Goal: Contribute content: Contribute content

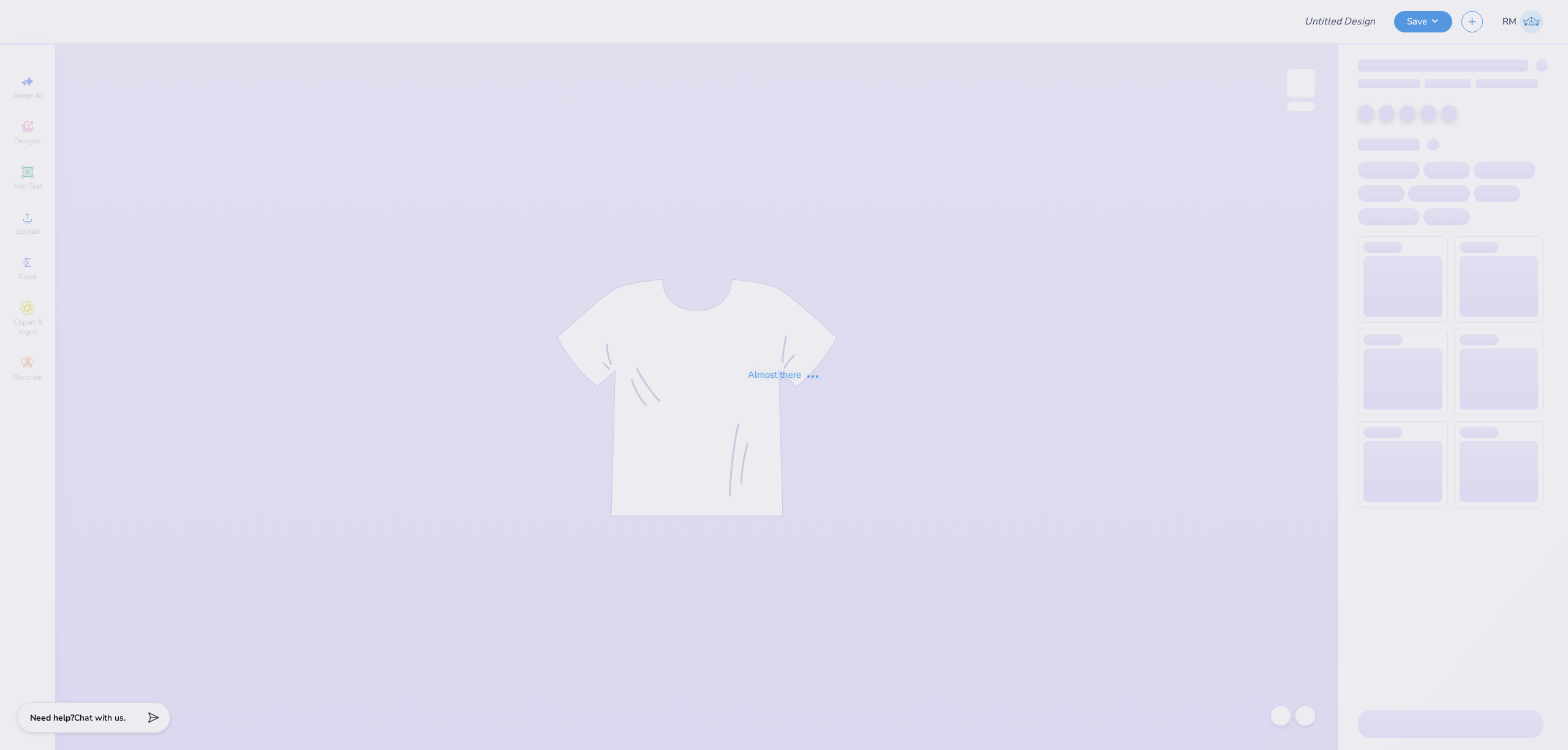
type input "Phi Delt Fall 2025 Philo"
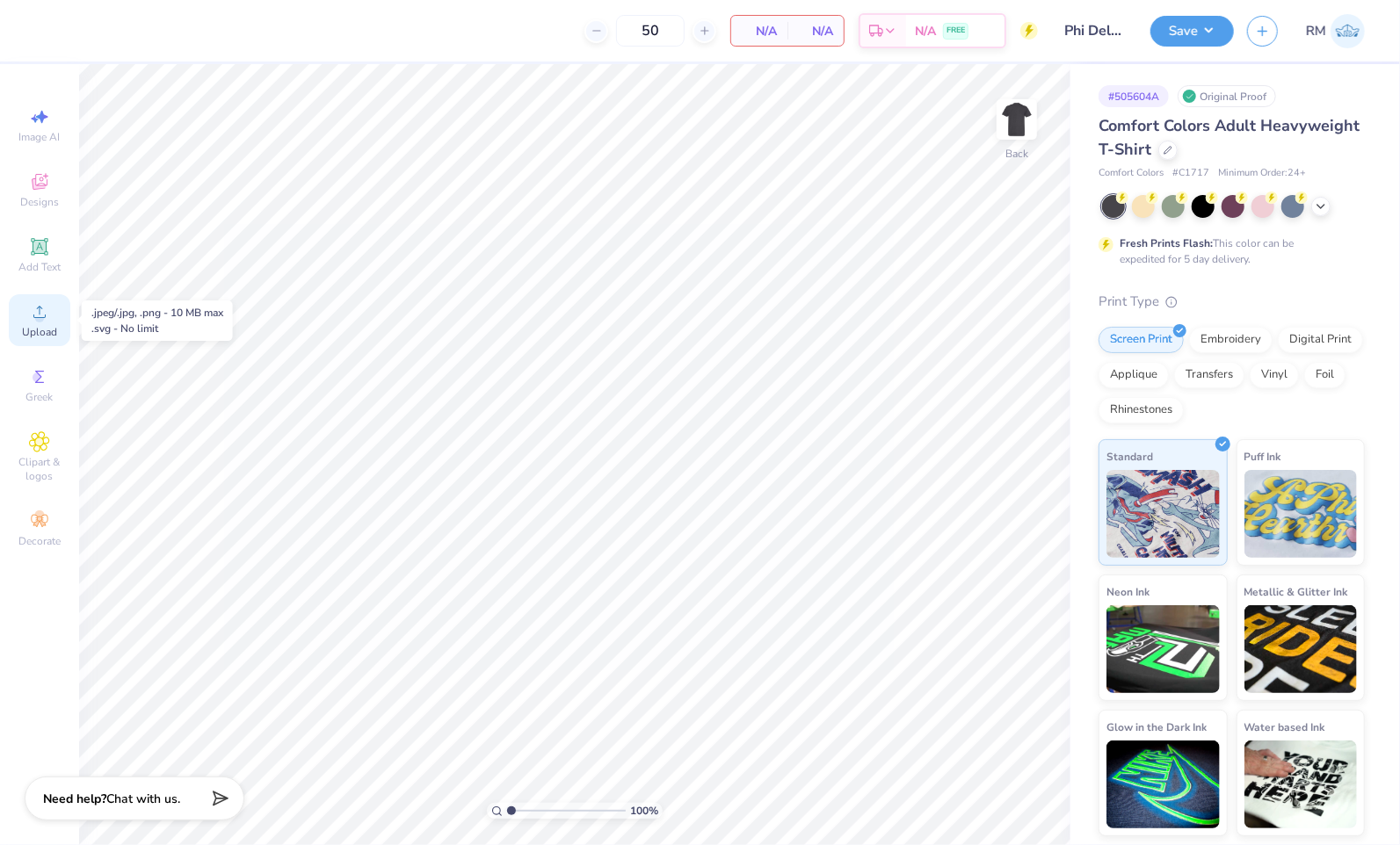
click at [44, 320] on icon at bounding box center [39, 312] width 21 height 21
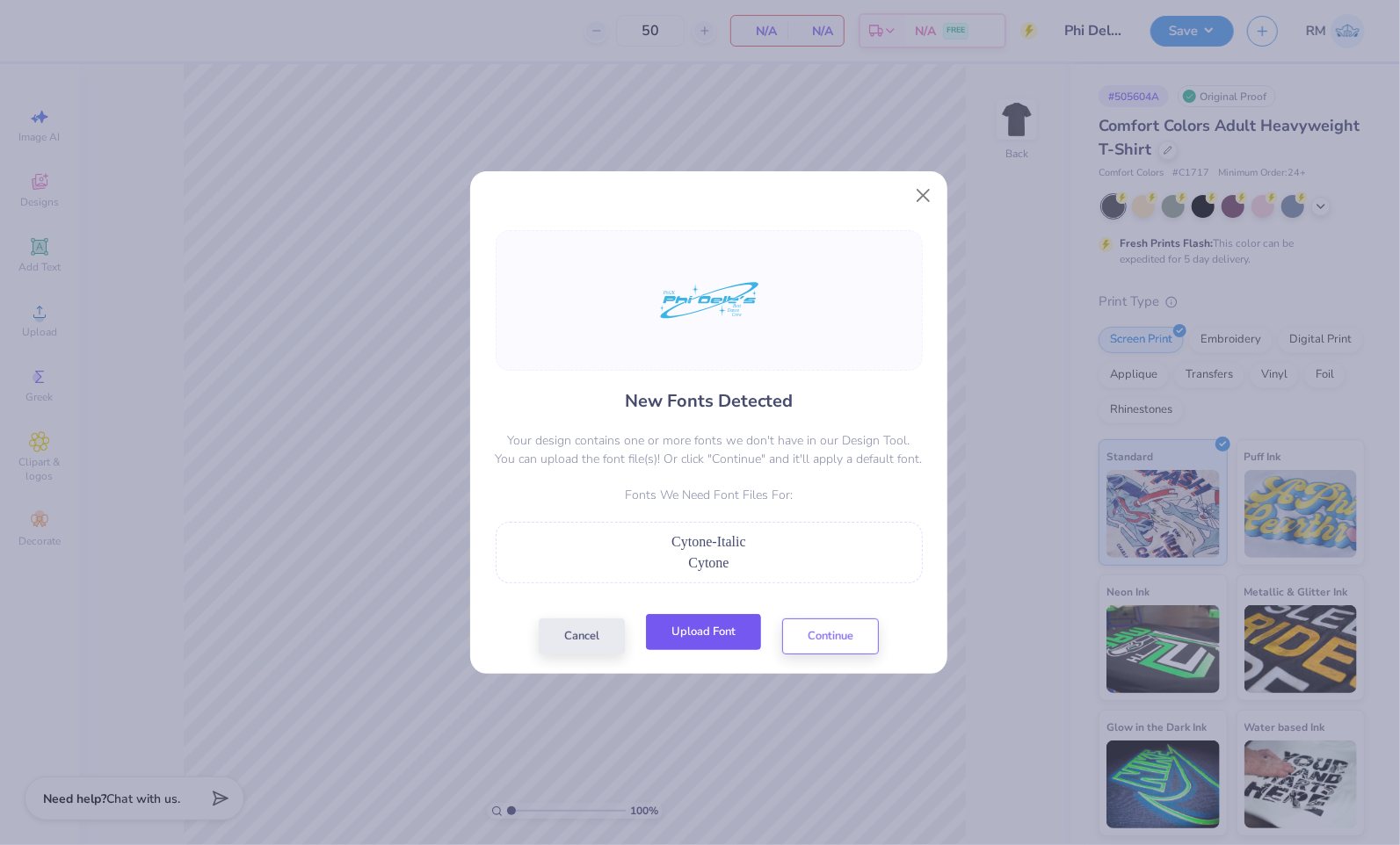
click at [722, 633] on button "Upload Font" at bounding box center [703, 632] width 115 height 36
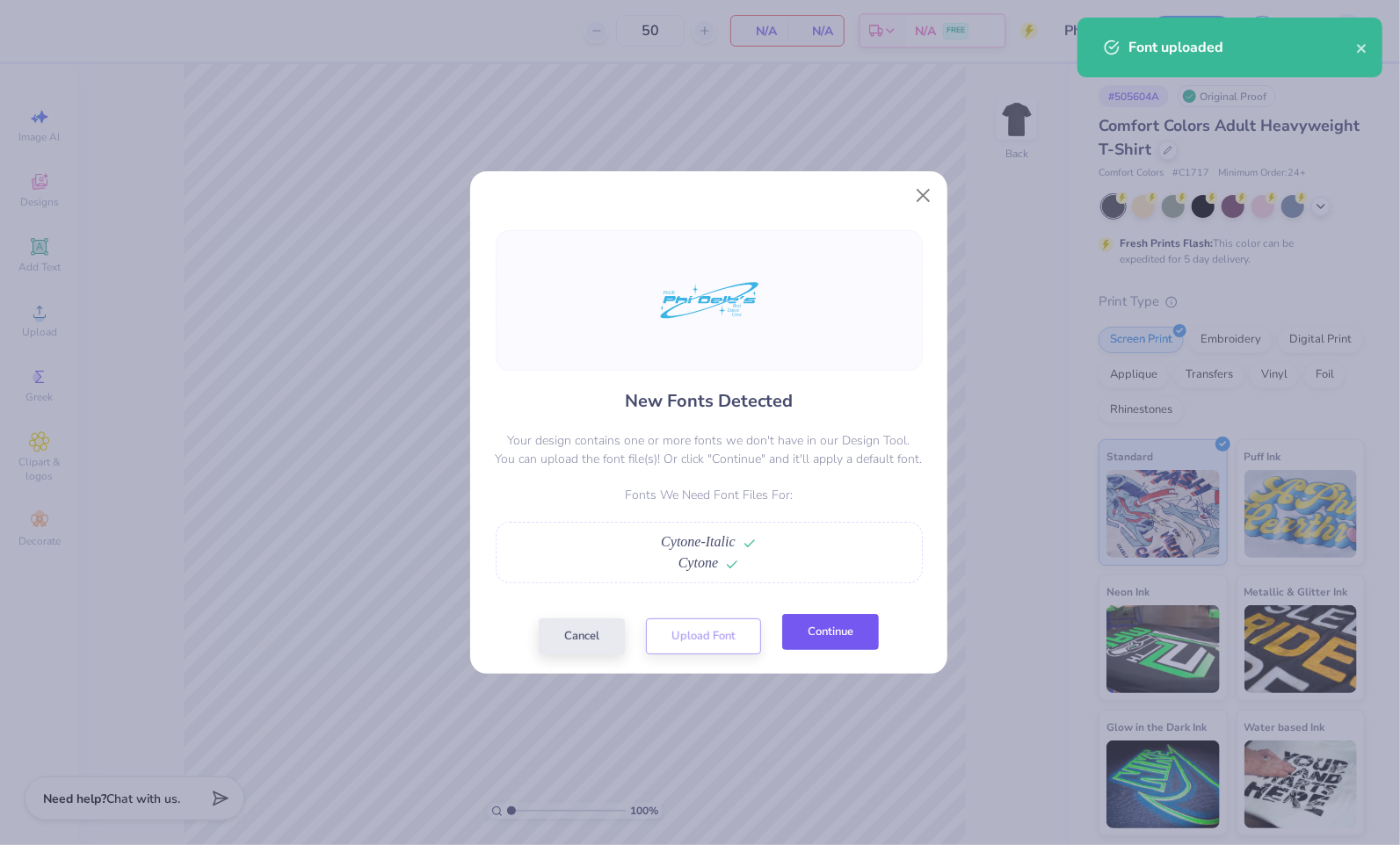
click at [833, 646] on button "Continue" at bounding box center [831, 632] width 97 height 36
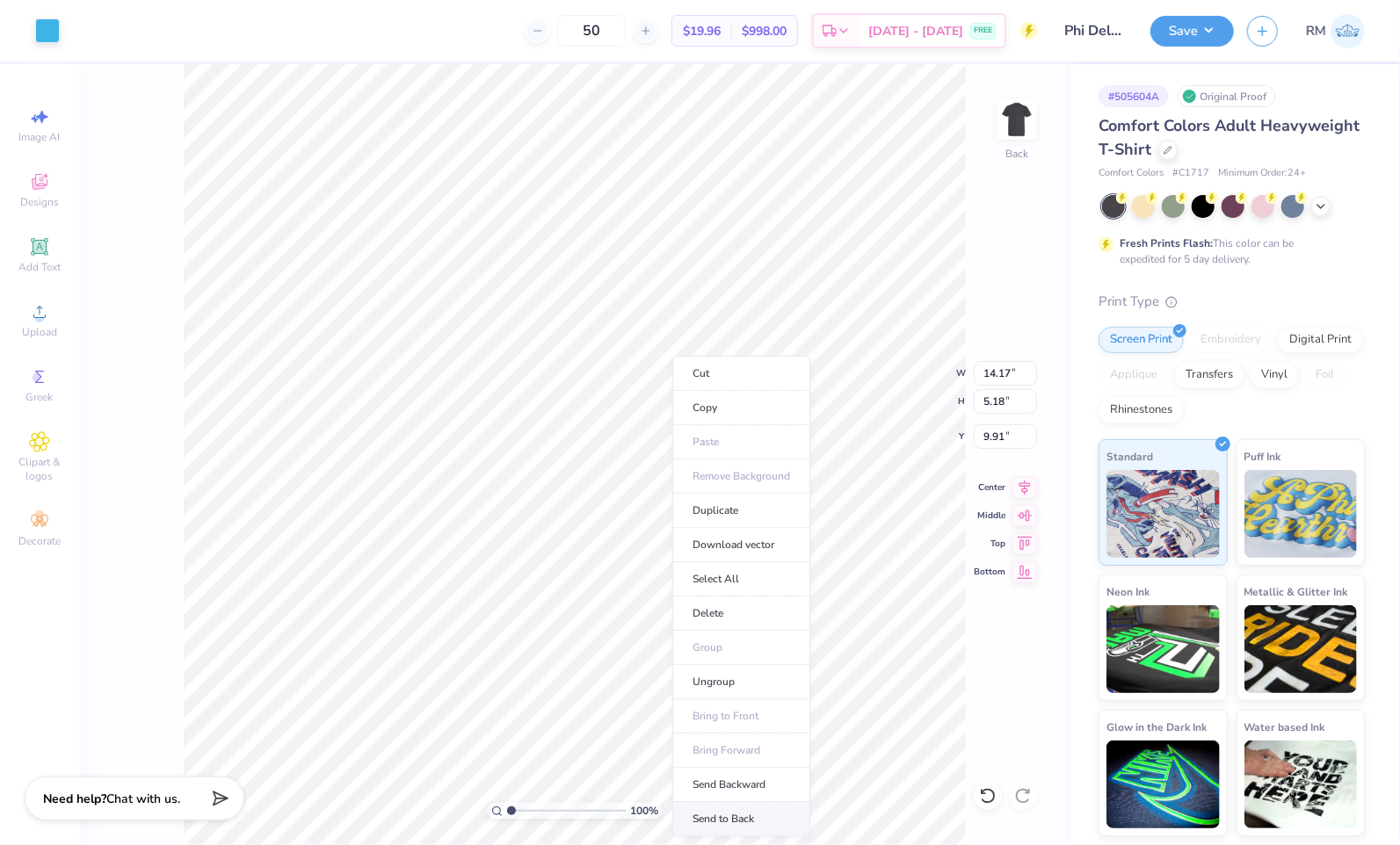
click at [738, 817] on li "Send to Back" at bounding box center [742, 819] width 138 height 35
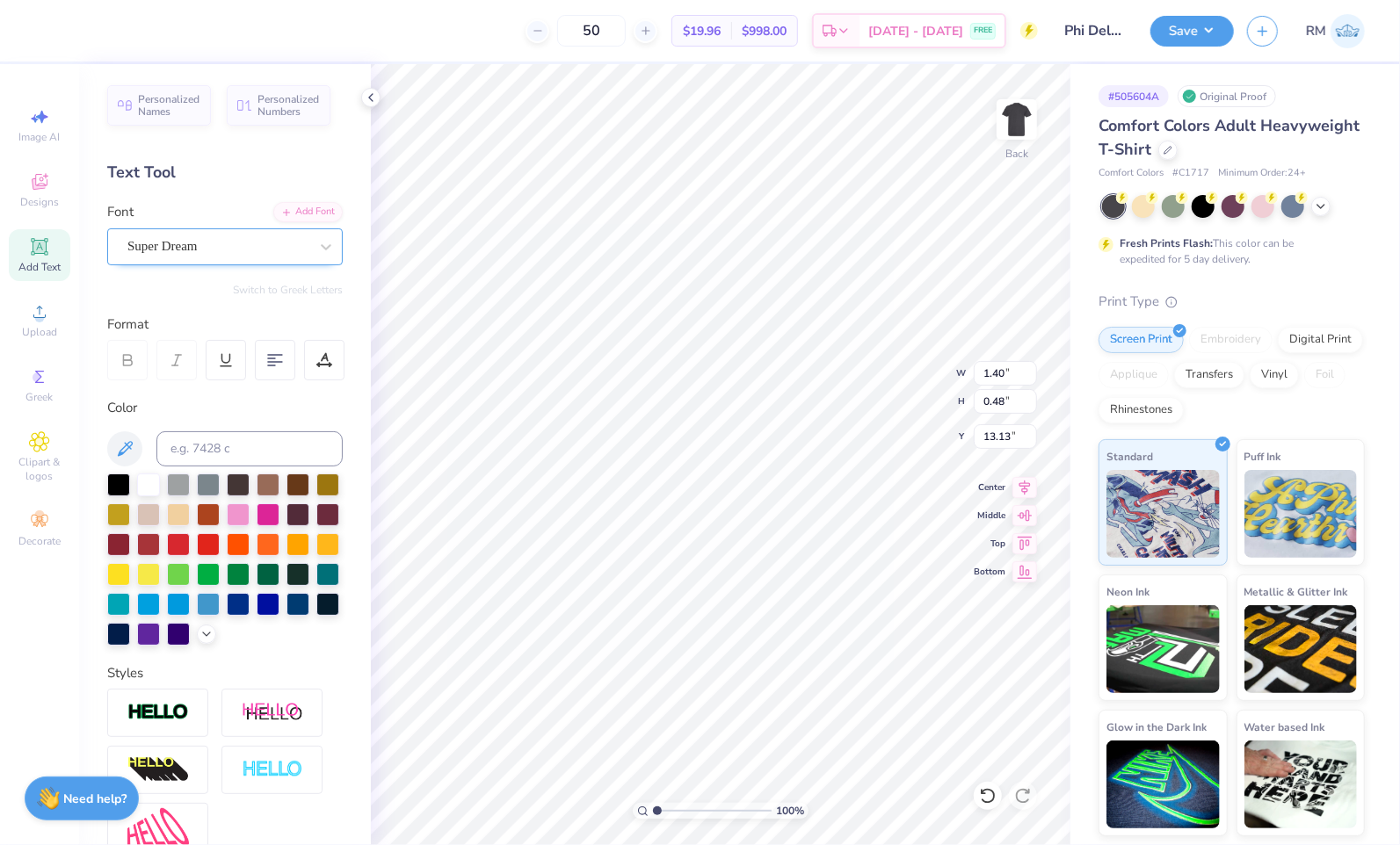
click at [209, 250] on div "Super Dream" at bounding box center [218, 246] width 185 height 27
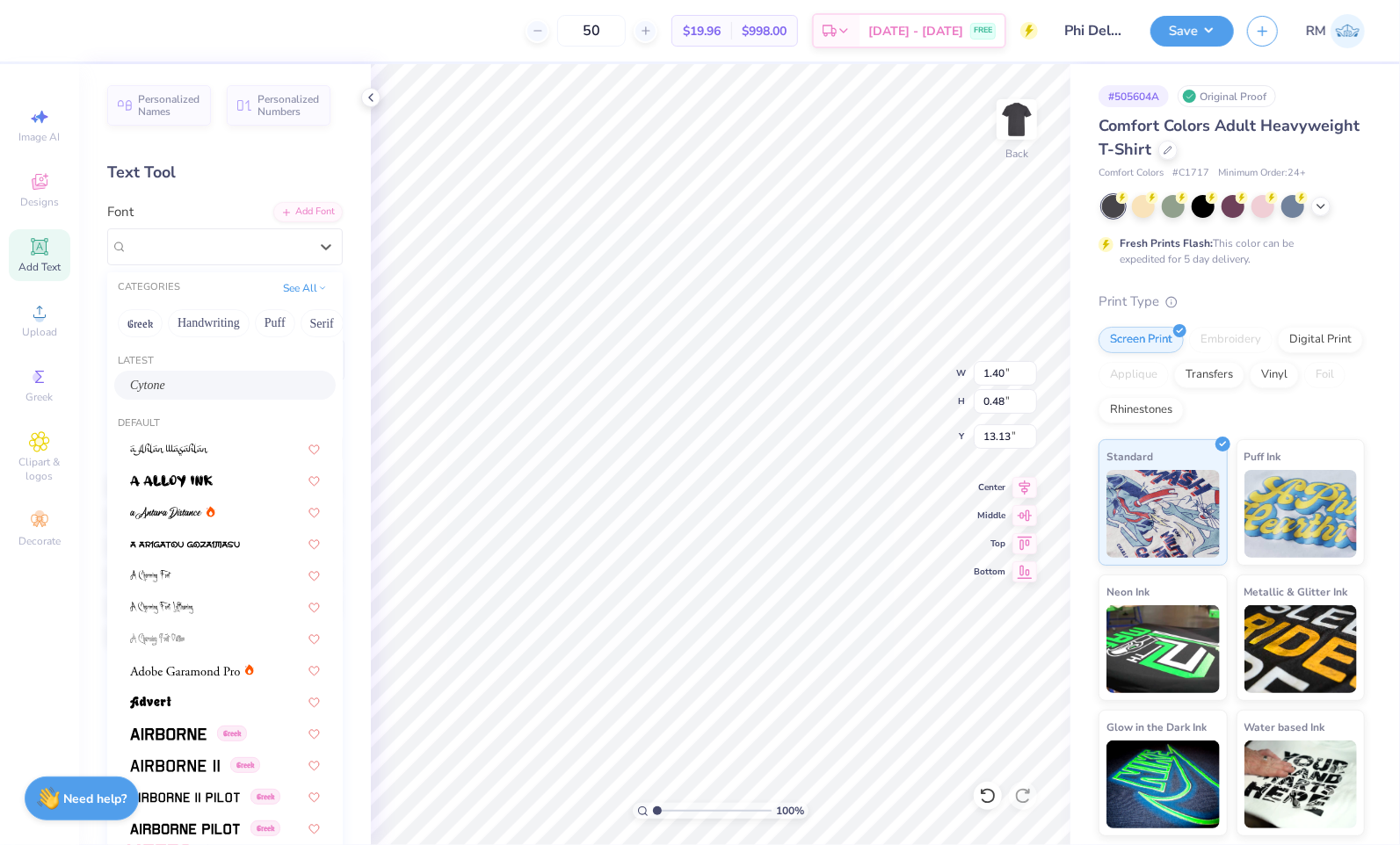
click at [234, 381] on div "Cytone" at bounding box center [225, 385] width 190 height 19
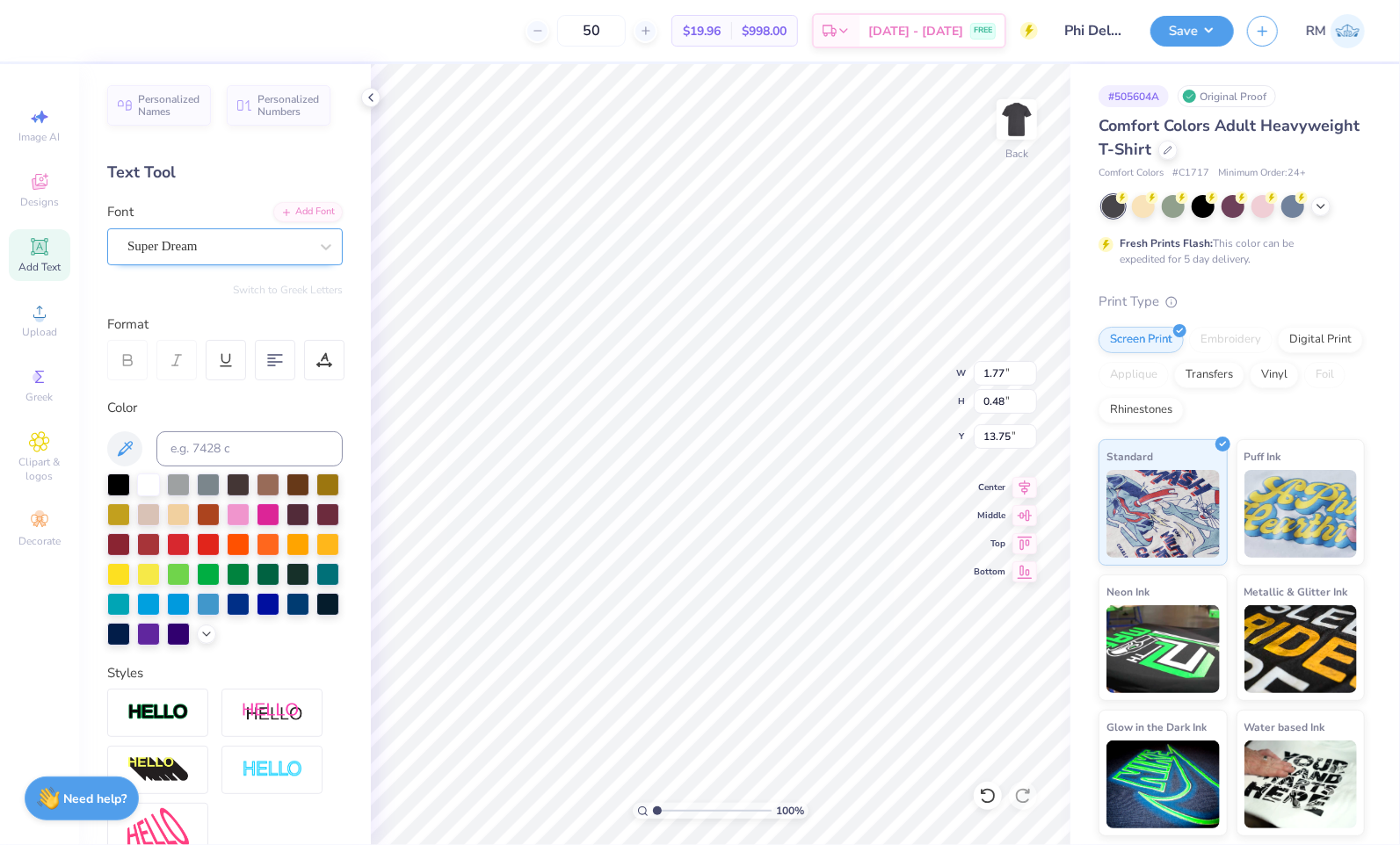
click at [233, 255] on div "Super Dream" at bounding box center [218, 246] width 185 height 27
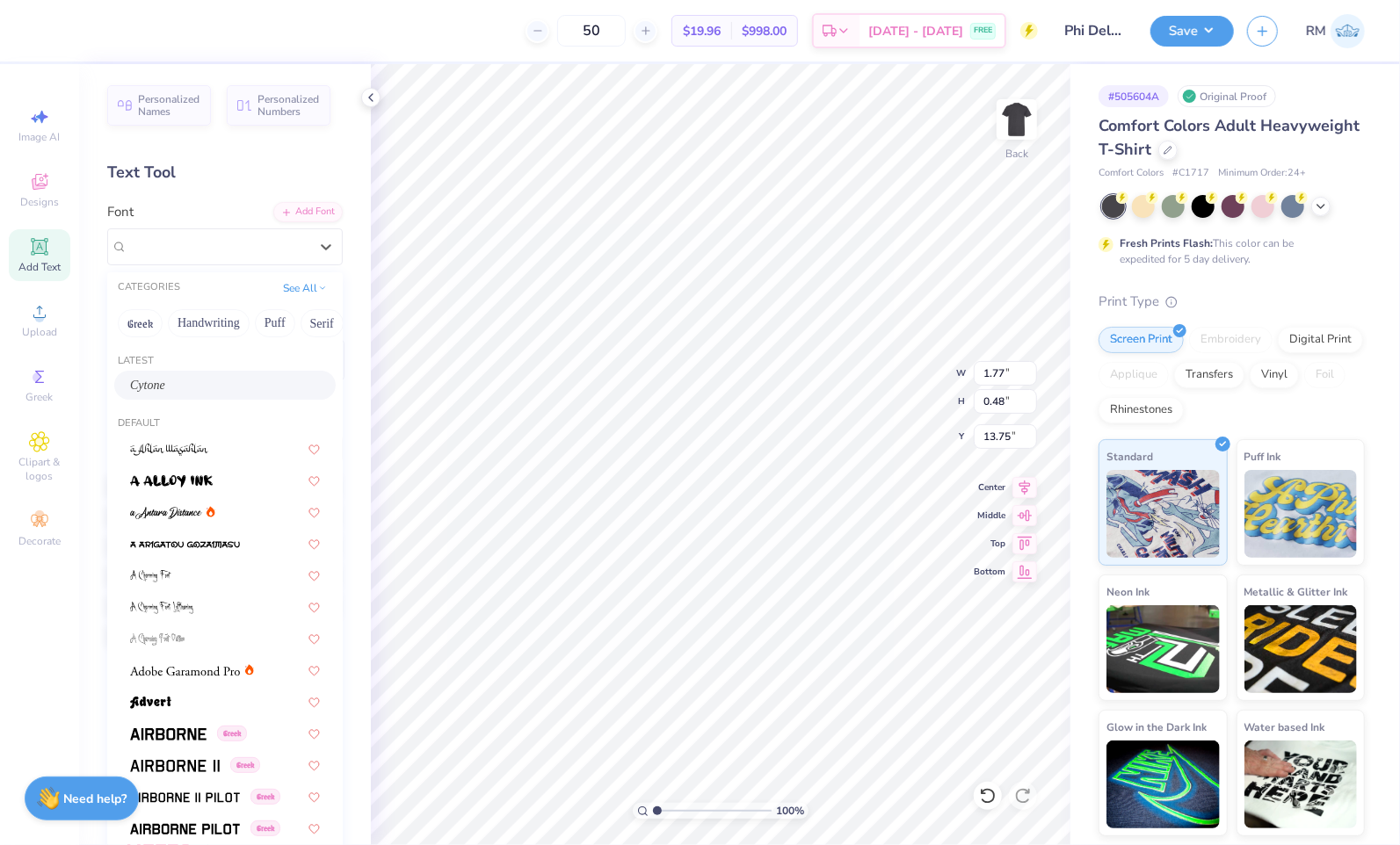
click at [236, 388] on div "Cytone" at bounding box center [225, 385] width 190 height 19
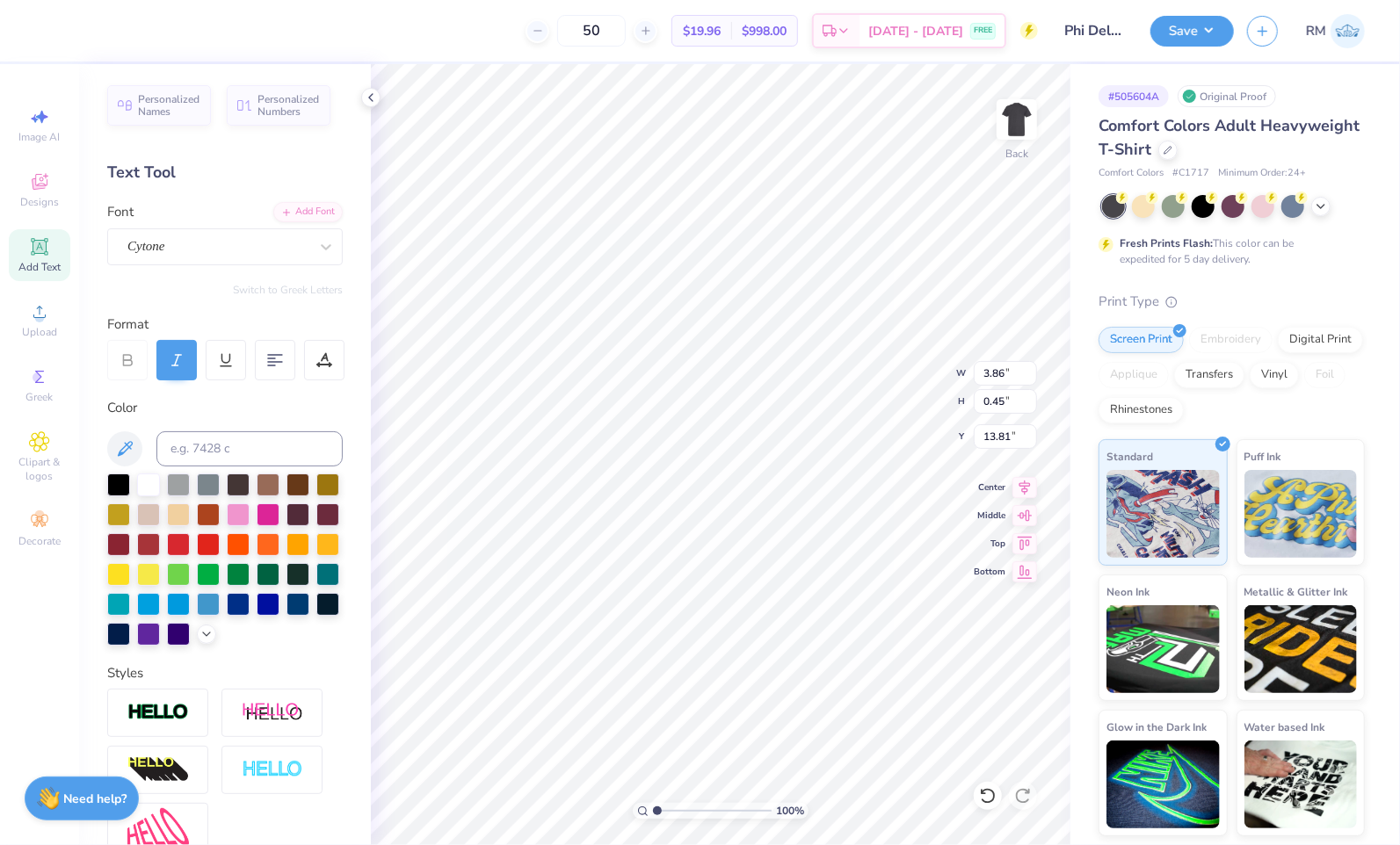
type input "3.86"
type input "0.45"
type input "13.81"
click at [243, 251] on div "Super Dream" at bounding box center [218, 246] width 185 height 27
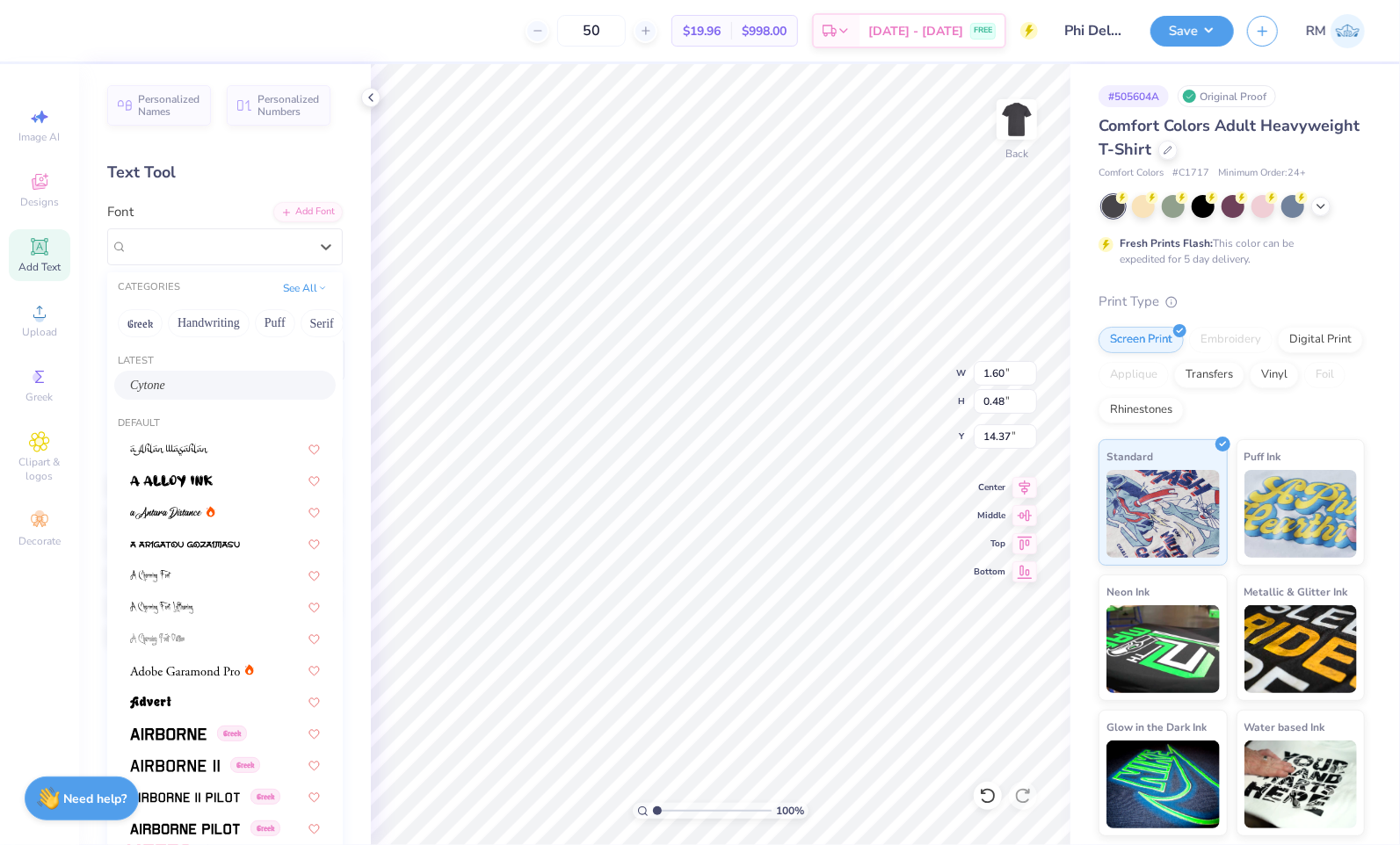
click at [221, 378] on div "Cytone" at bounding box center [225, 385] width 190 height 19
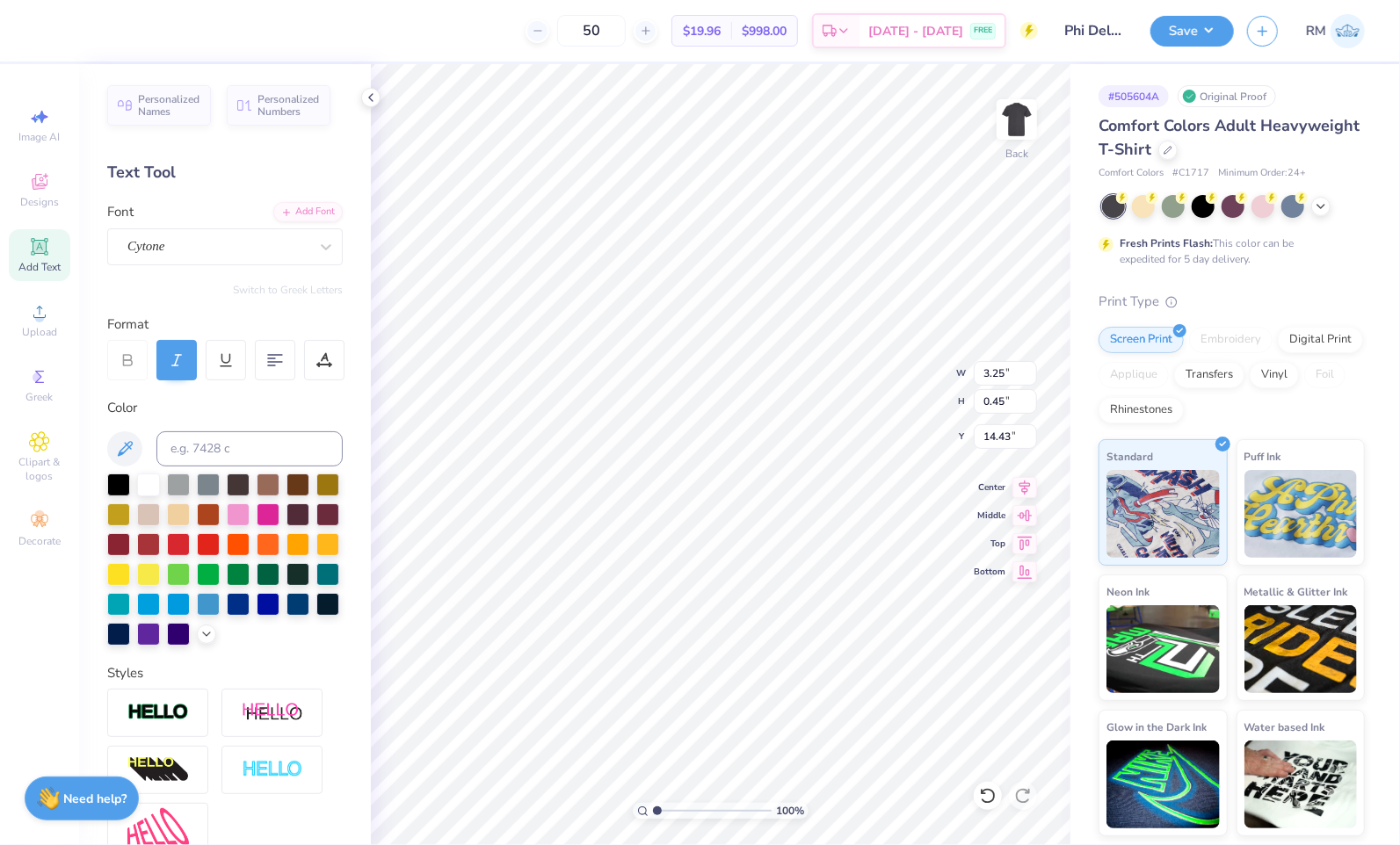
type input "3.25"
type input "0.45"
type input "14.43"
type input "1.69"
type input "0.48"
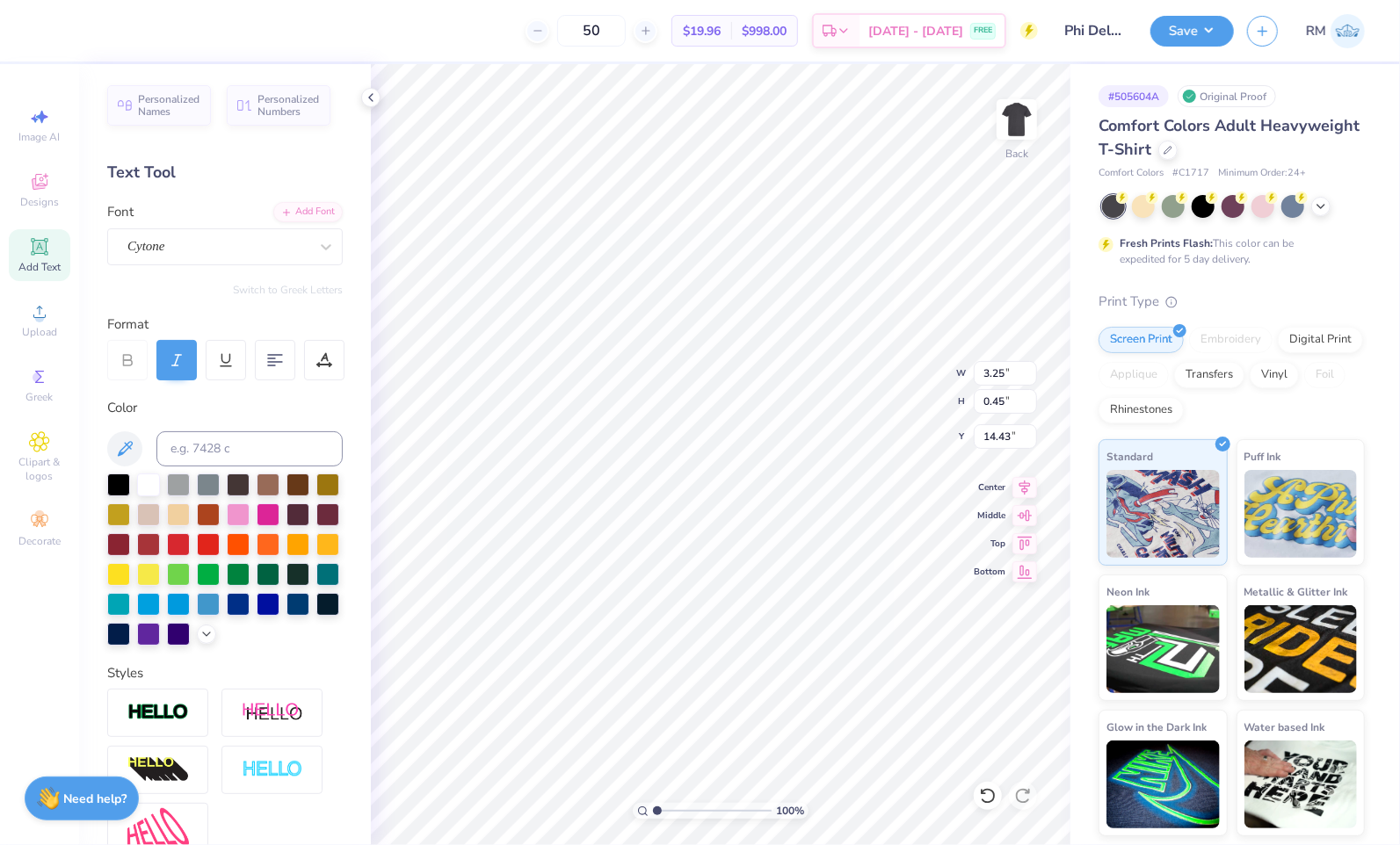
type input "11.18"
click at [234, 247] on div "Super Dream" at bounding box center [218, 246] width 185 height 27
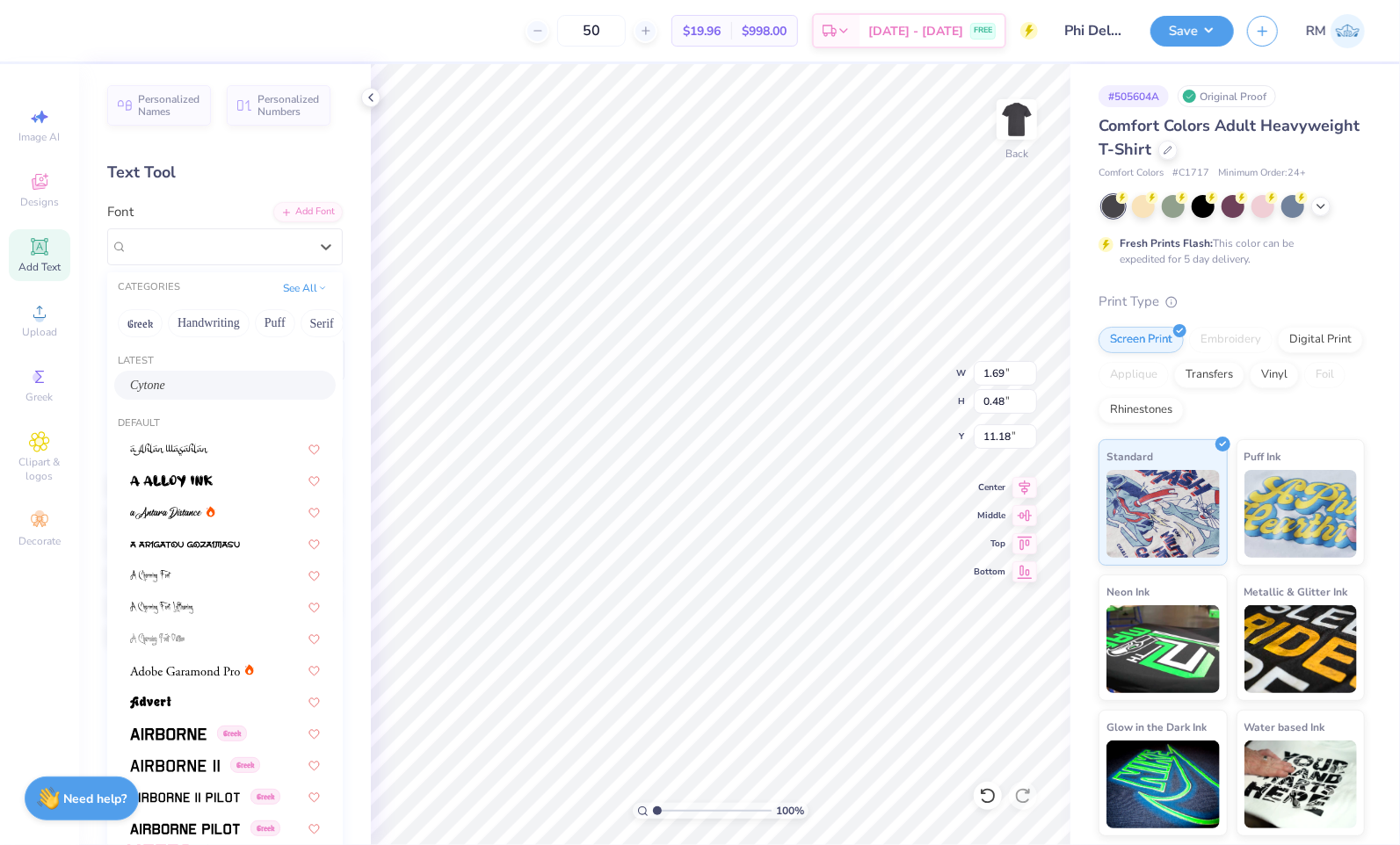
click at [232, 391] on div "Cytone" at bounding box center [225, 385] width 190 height 19
type input "3.42"
type input "0.45"
type input "11.23"
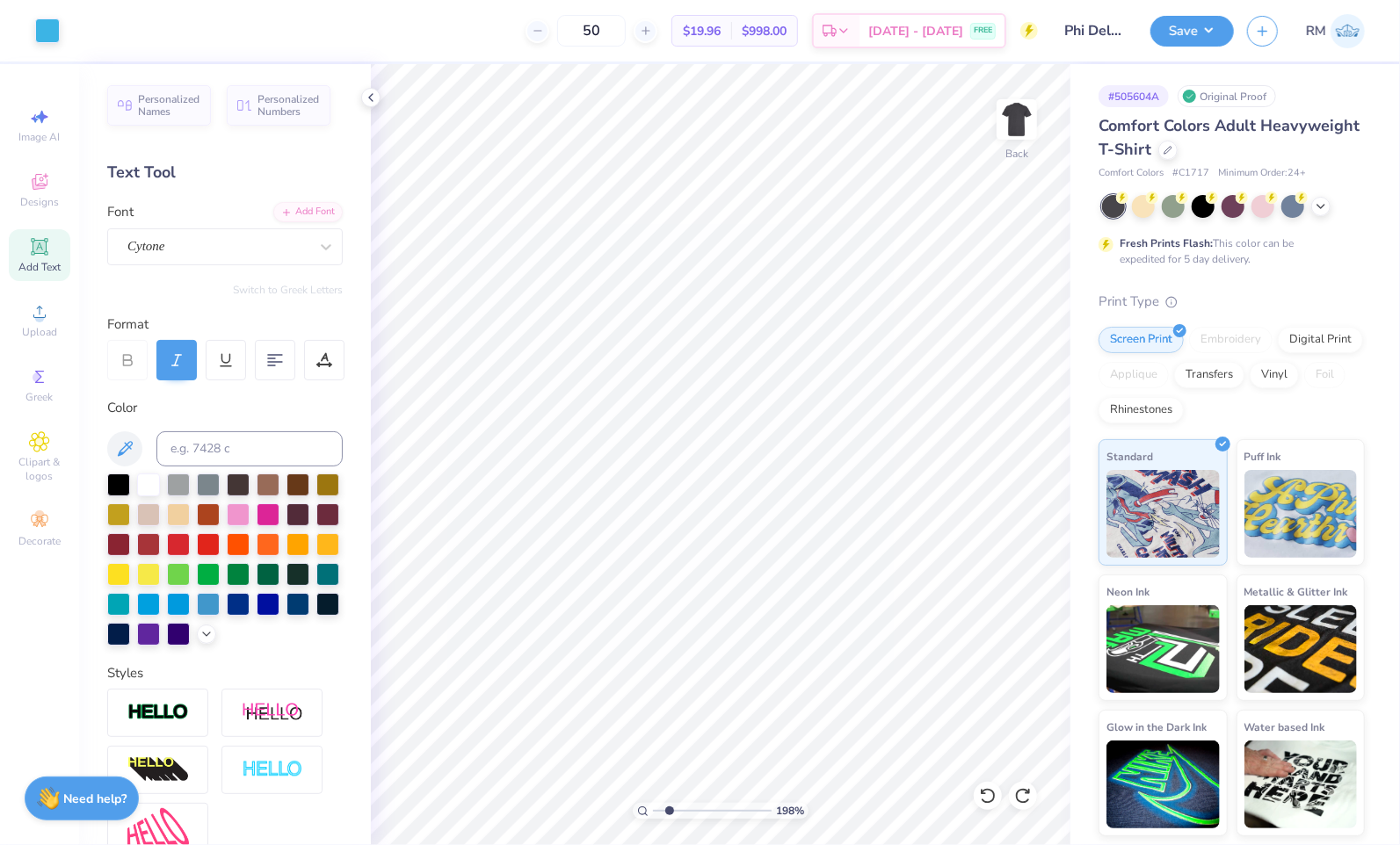
drag, startPoint x: 658, startPoint y: 809, endPoint x: 669, endPoint y: 807, distance: 11.2
click at [669, 807] on input "range" at bounding box center [712, 810] width 118 height 16
drag, startPoint x: 658, startPoint y: 810, endPoint x: 511, endPoint y: 813, distance: 147.0
click at [653, 813] on input "range" at bounding box center [712, 810] width 118 height 16
drag, startPoint x: 658, startPoint y: 813, endPoint x: 682, endPoint y: 812, distance: 24.0
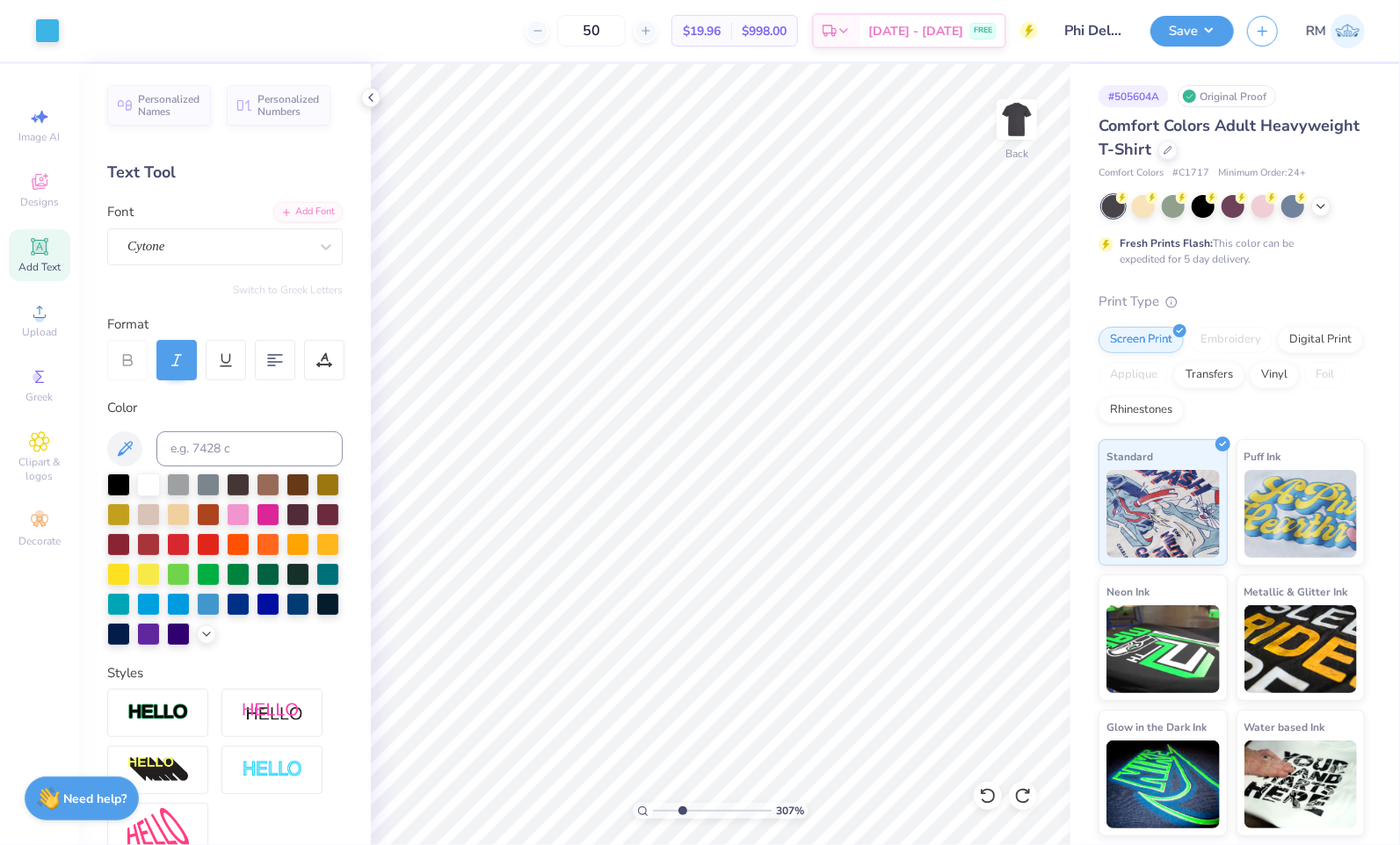
type input "3.07"
click at [682, 812] on input "range" at bounding box center [712, 810] width 118 height 16
click at [1030, 489] on icon at bounding box center [1024, 485] width 24 height 21
click at [241, 242] on div "Super Dream" at bounding box center [218, 246] width 185 height 27
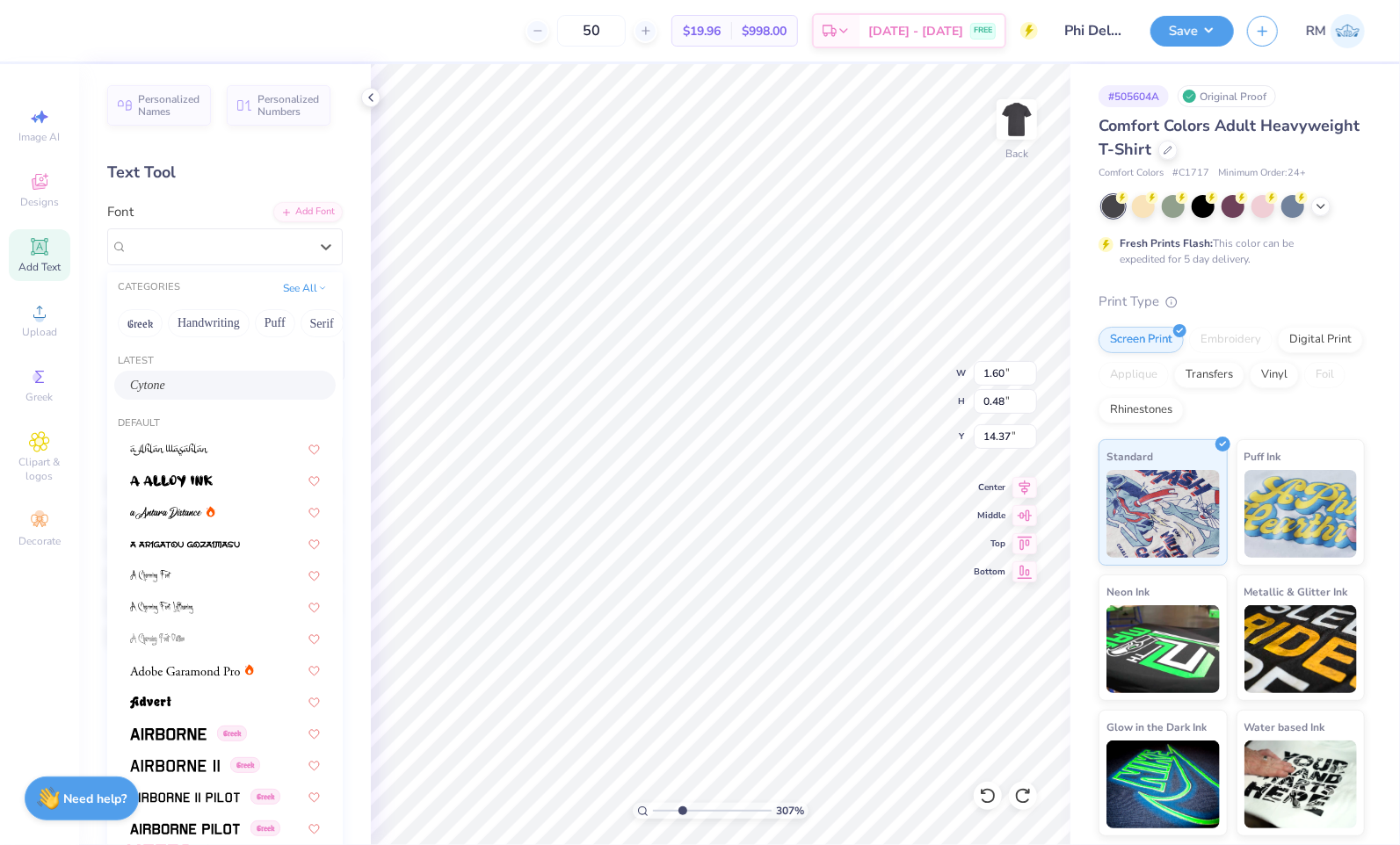
click at [229, 384] on div "Cytone" at bounding box center [225, 385] width 190 height 19
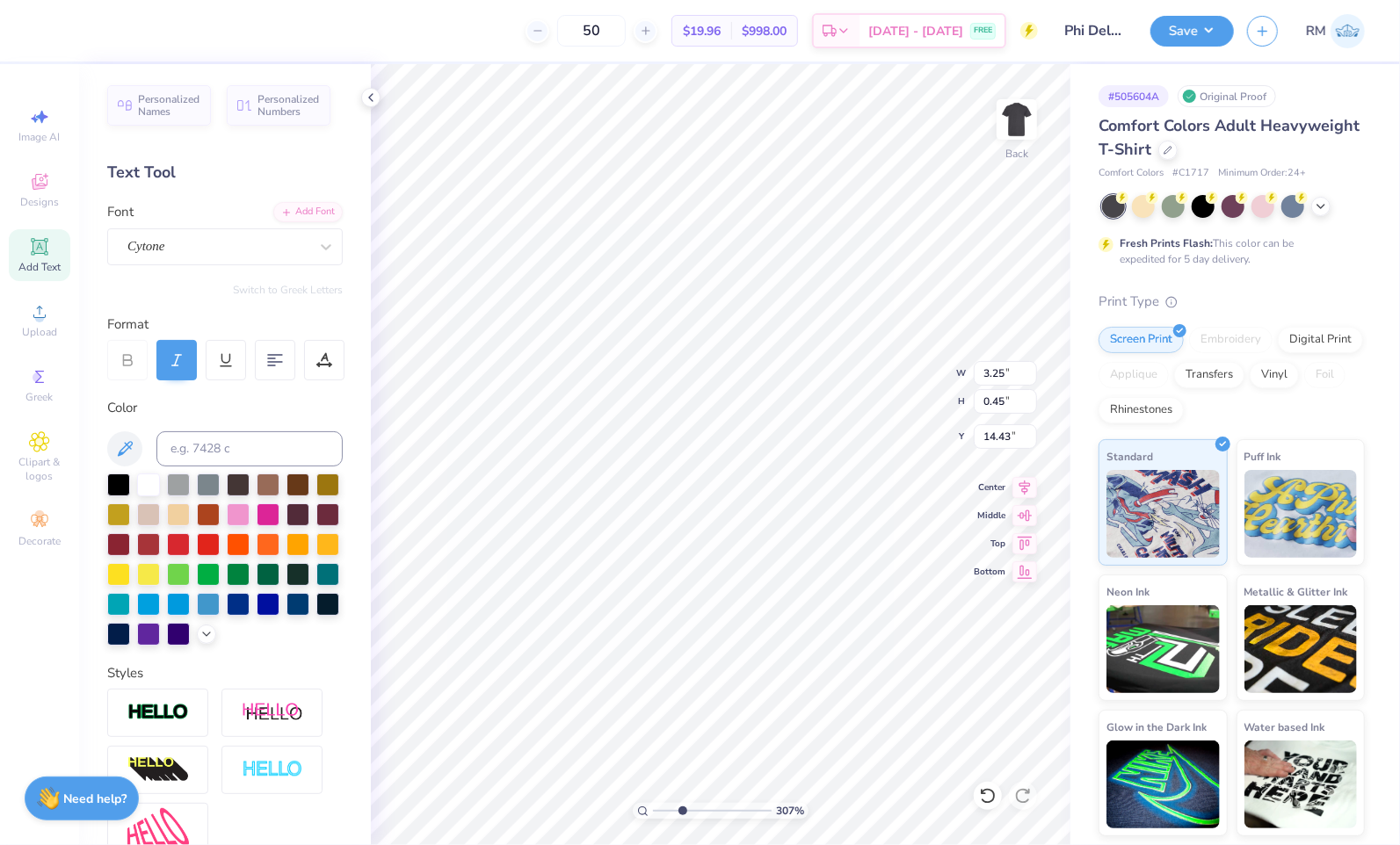
type input "3.25"
type input "0.45"
type input "14.47"
type input "13.76"
type input "3.25"
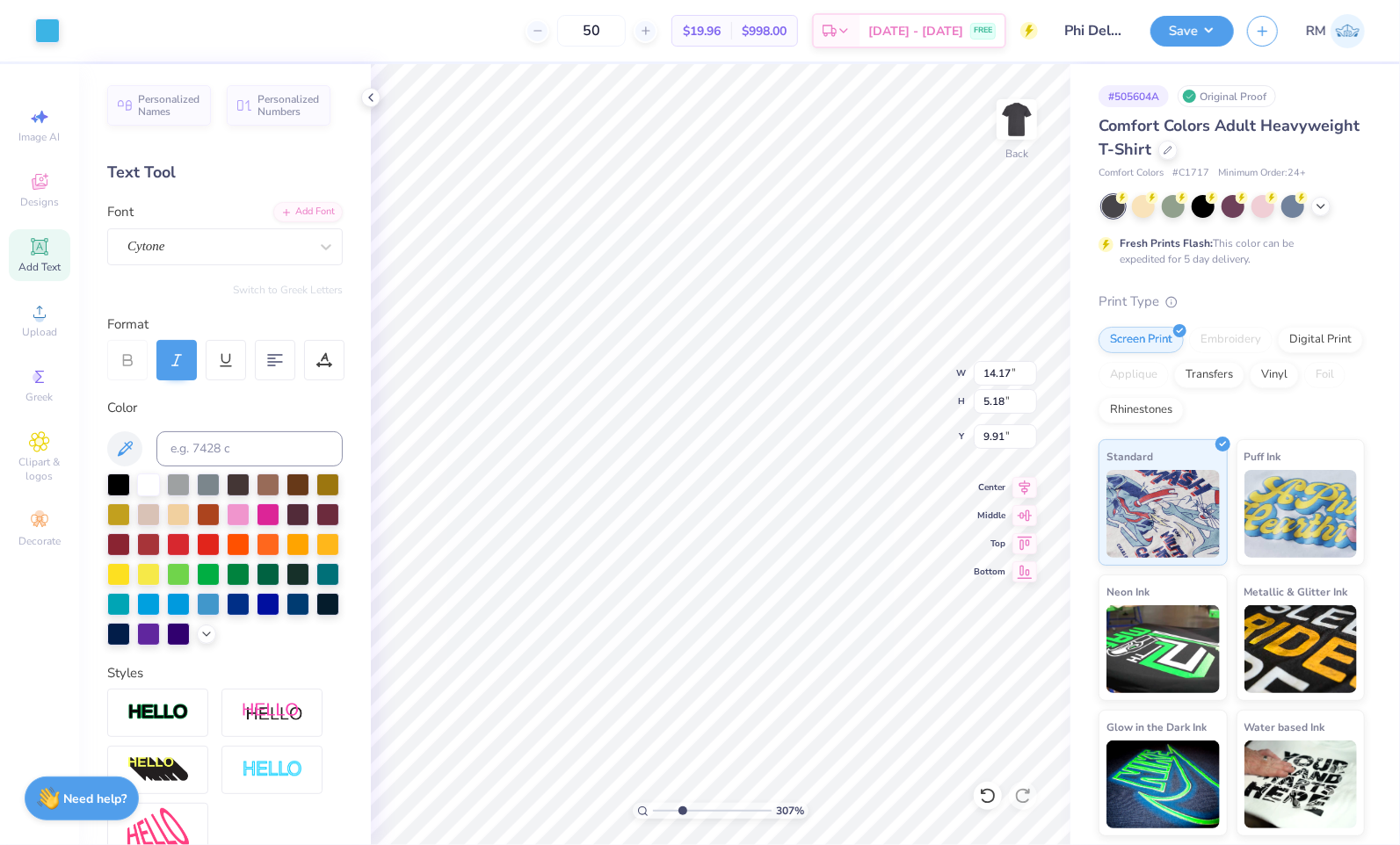
type input "0.45"
type input "14.47"
click at [166, 237] on div "Super Dream" at bounding box center [218, 246] width 185 height 27
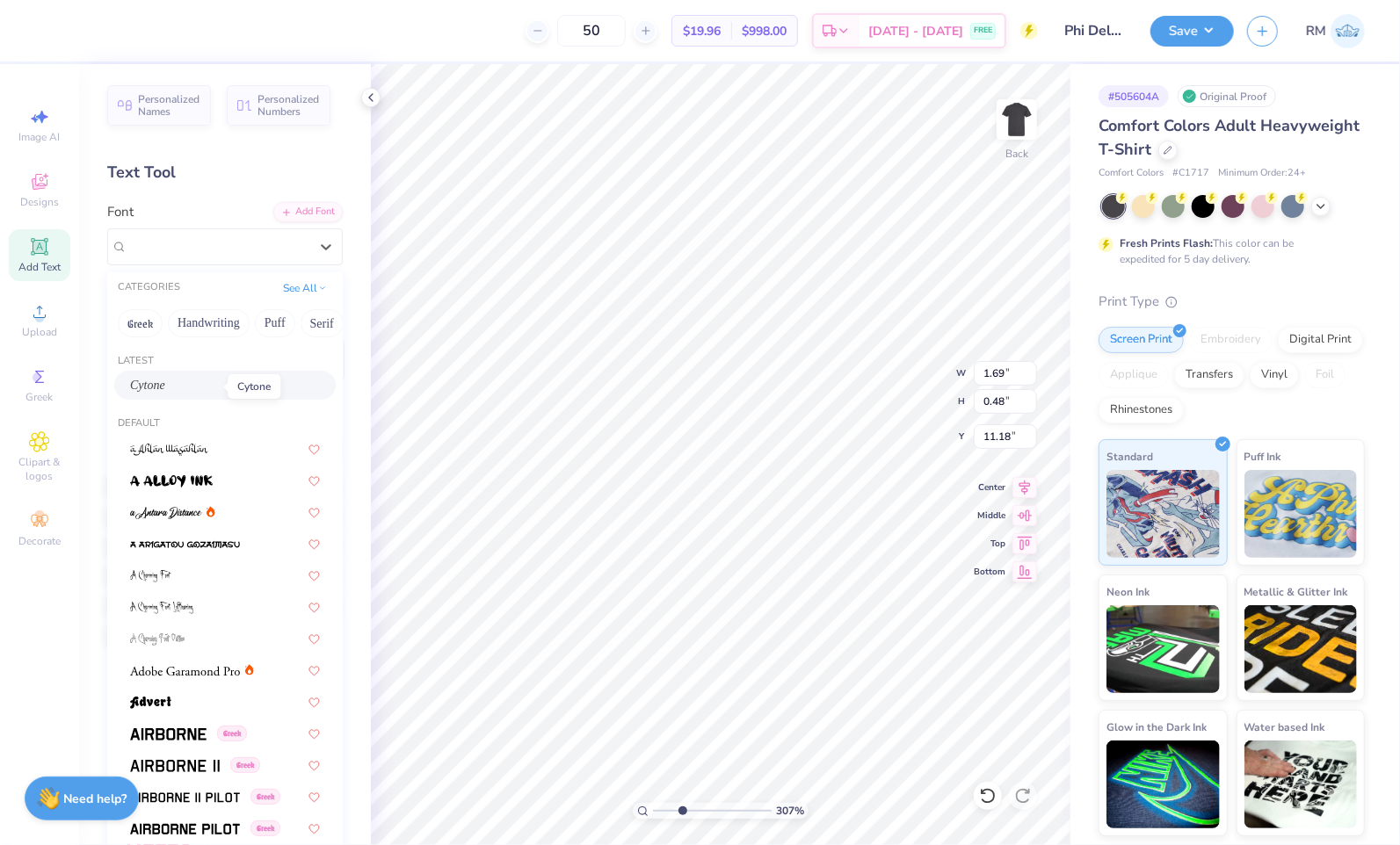
click at [165, 388] on span "Cytone" at bounding box center [147, 385] width 35 height 19
type input "3.42"
type input "0.45"
type input "11.23"
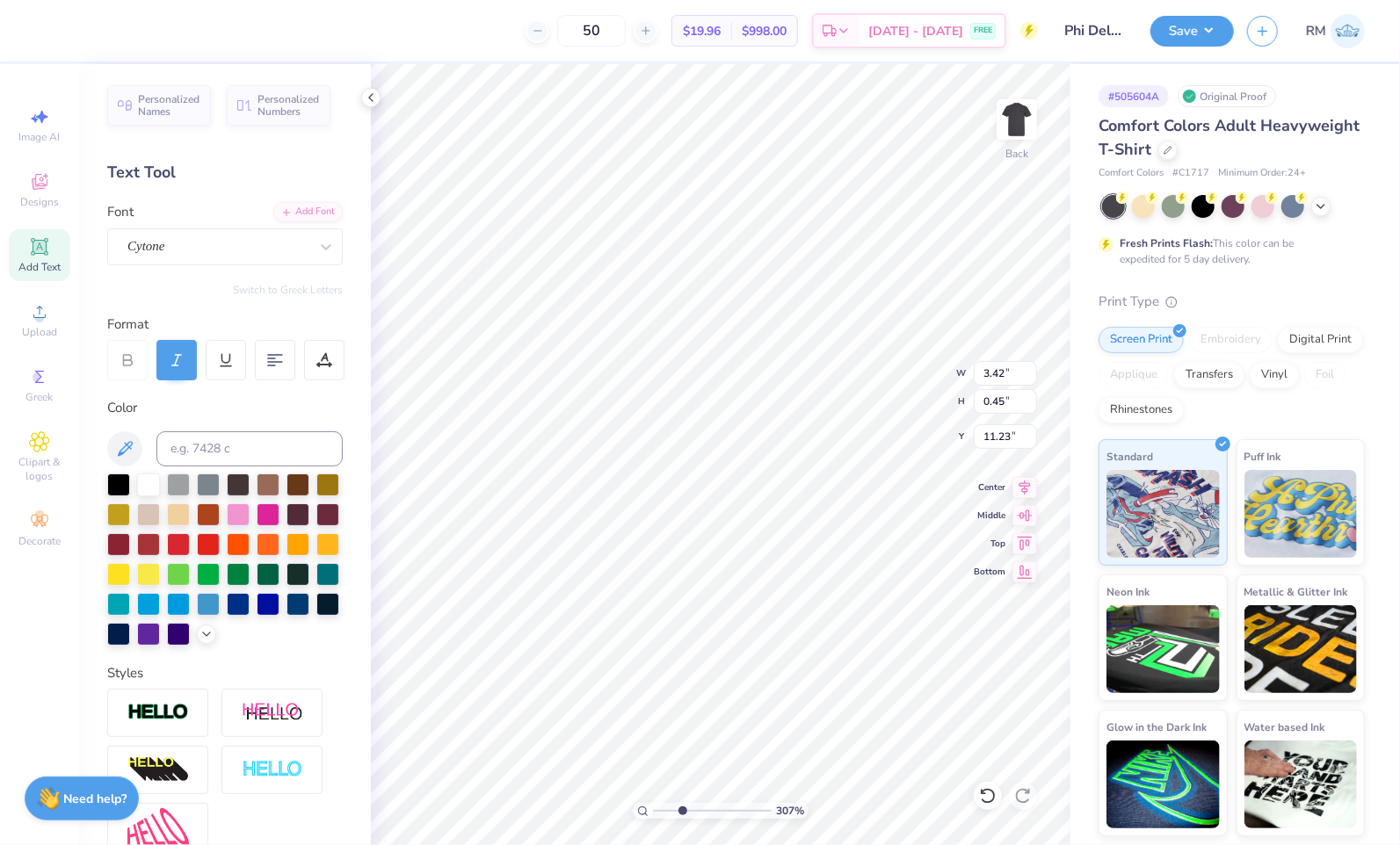
type input "11.25"
type input "14.17"
type input "5.18"
type input "9.91"
drag, startPoint x: 670, startPoint y: 810, endPoint x: 638, endPoint y: 814, distance: 32.2
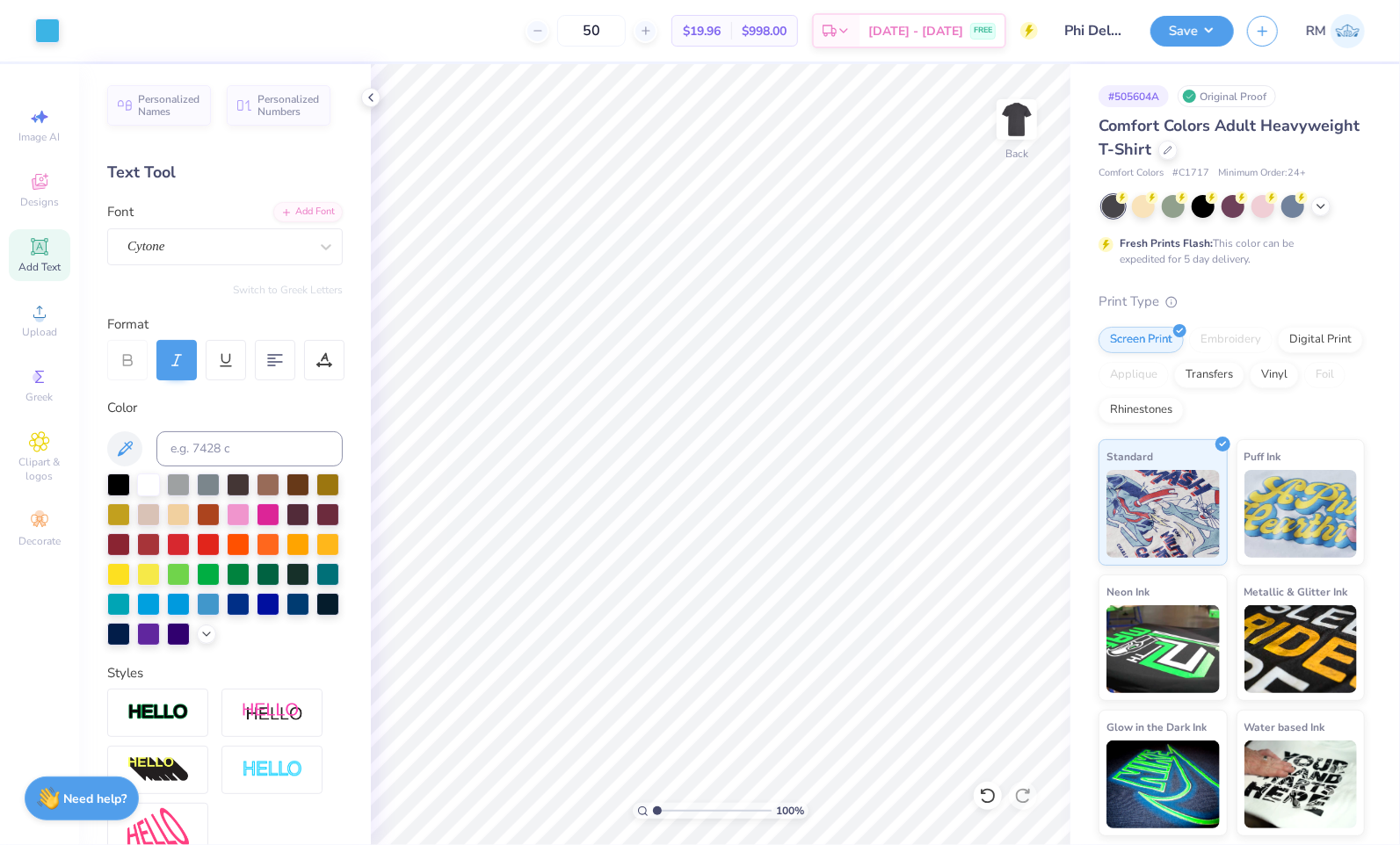
type input "1"
click at [653, 814] on input "range" at bounding box center [712, 810] width 118 height 16
click at [991, 363] on input "14.17" at bounding box center [1005, 373] width 63 height 24
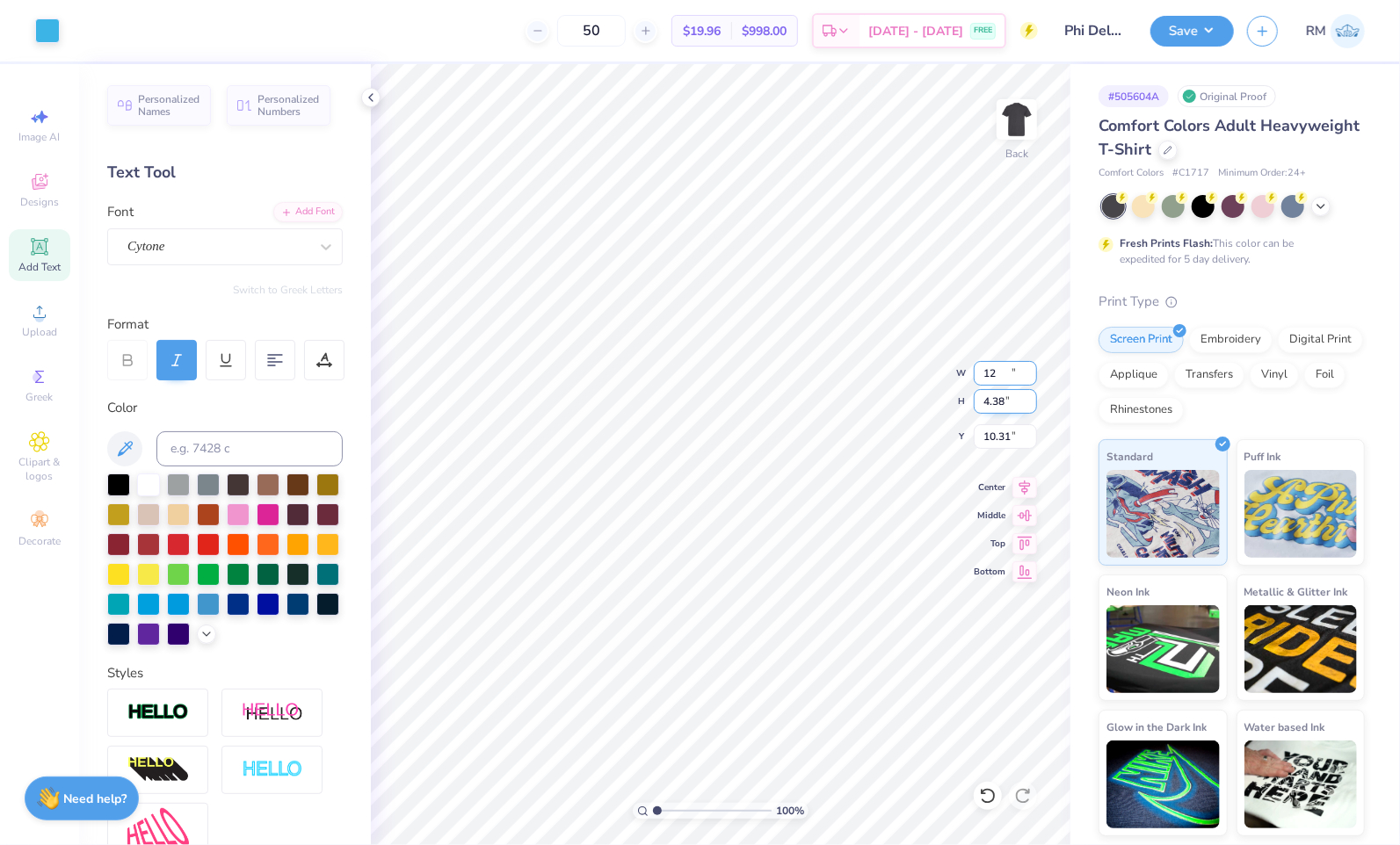
type input "12.00"
type input "4.38"
click at [991, 443] on input "10.31" at bounding box center [1005, 436] width 63 height 24
type input "3.00"
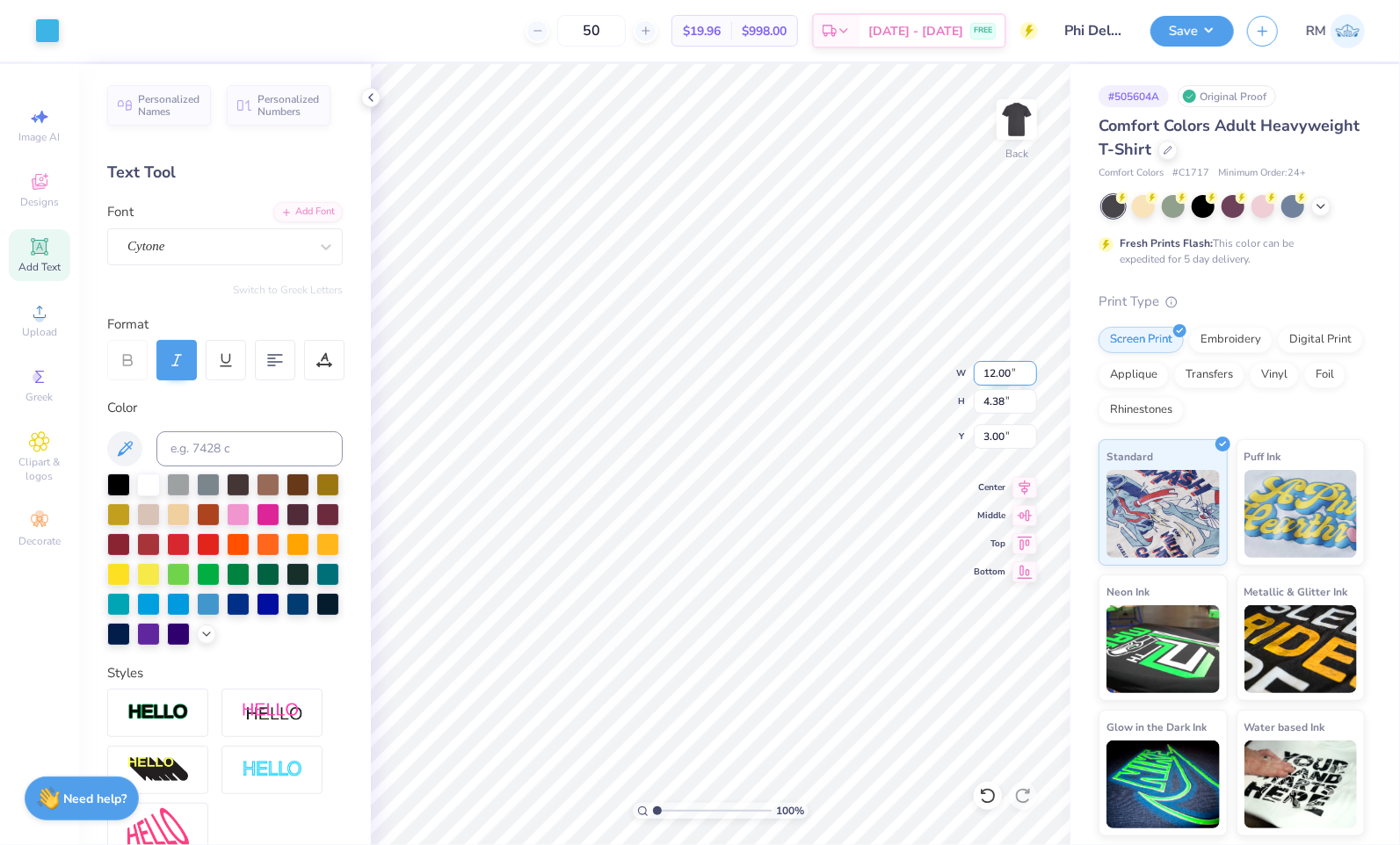
click at [1004, 376] on input "12.00" at bounding box center [1005, 373] width 63 height 24
click at [1002, 443] on input "3.00" at bounding box center [1005, 436] width 63 height 24
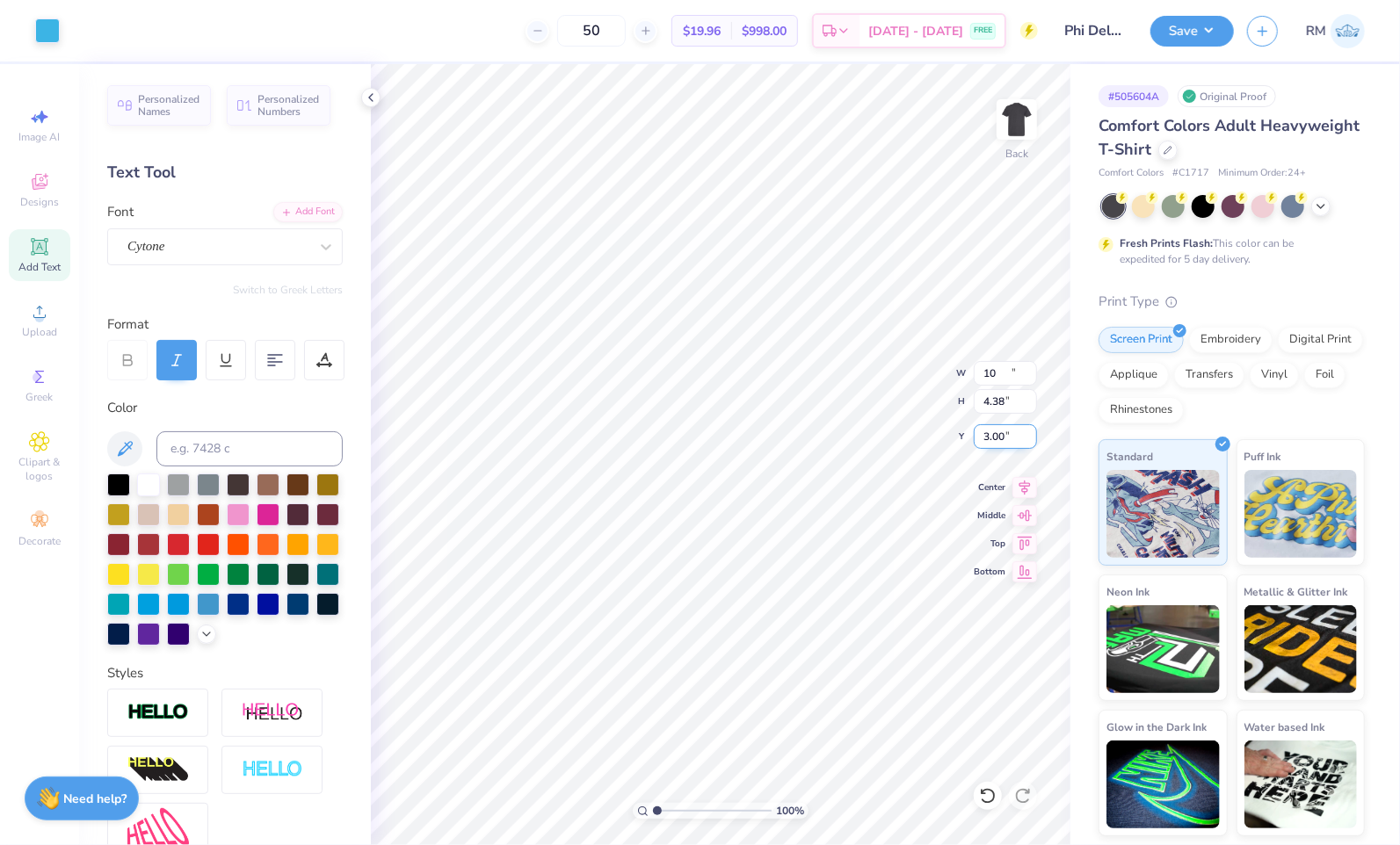
type input "10.00"
type input "3.65"
click at [1002, 443] on input "3.37" at bounding box center [1005, 436] width 63 height 24
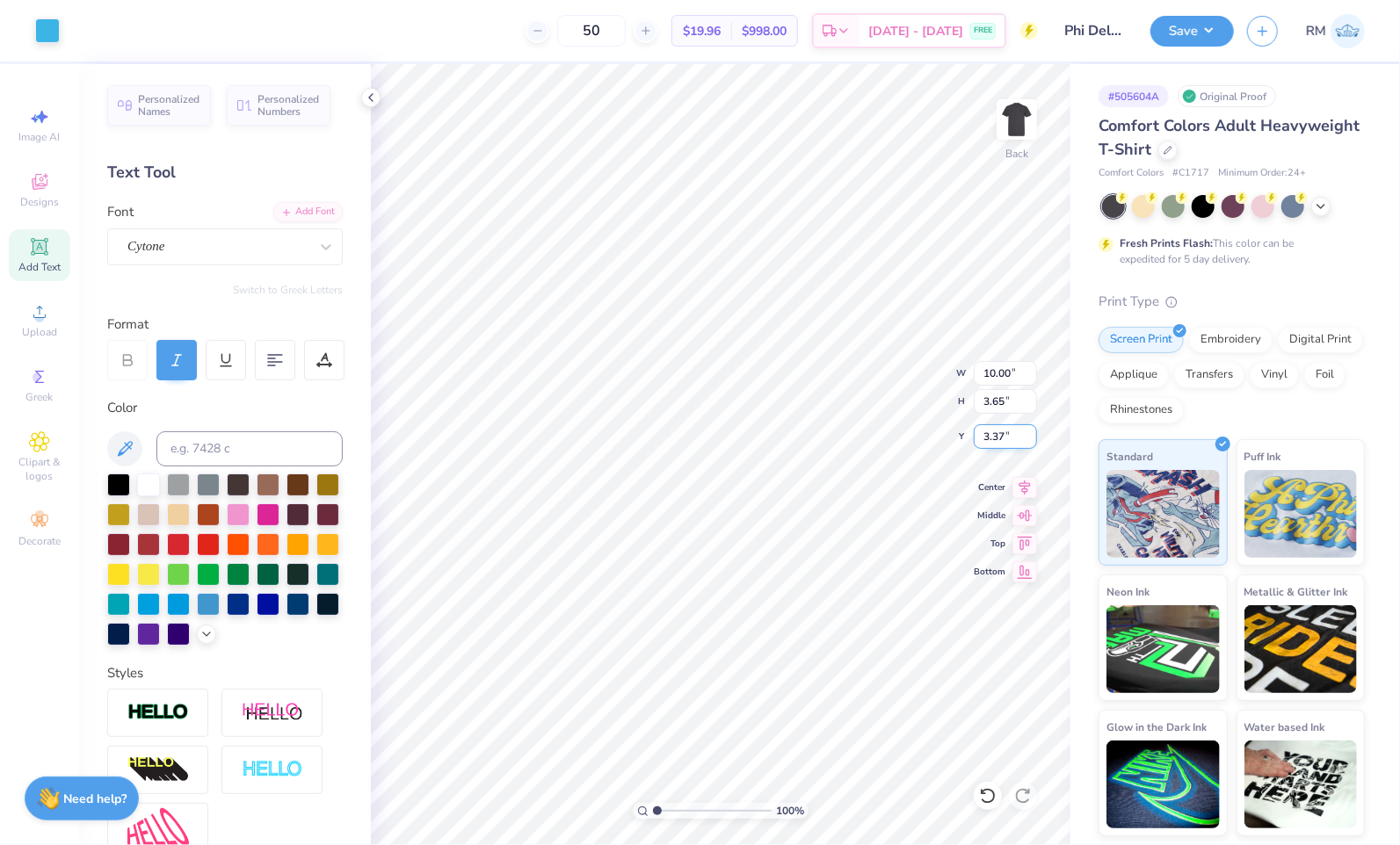
click at [1002, 443] on input "3.37" at bounding box center [1005, 436] width 63 height 24
type input "3.00"
click at [1183, 24] on button "Save" at bounding box center [1192, 28] width 84 height 31
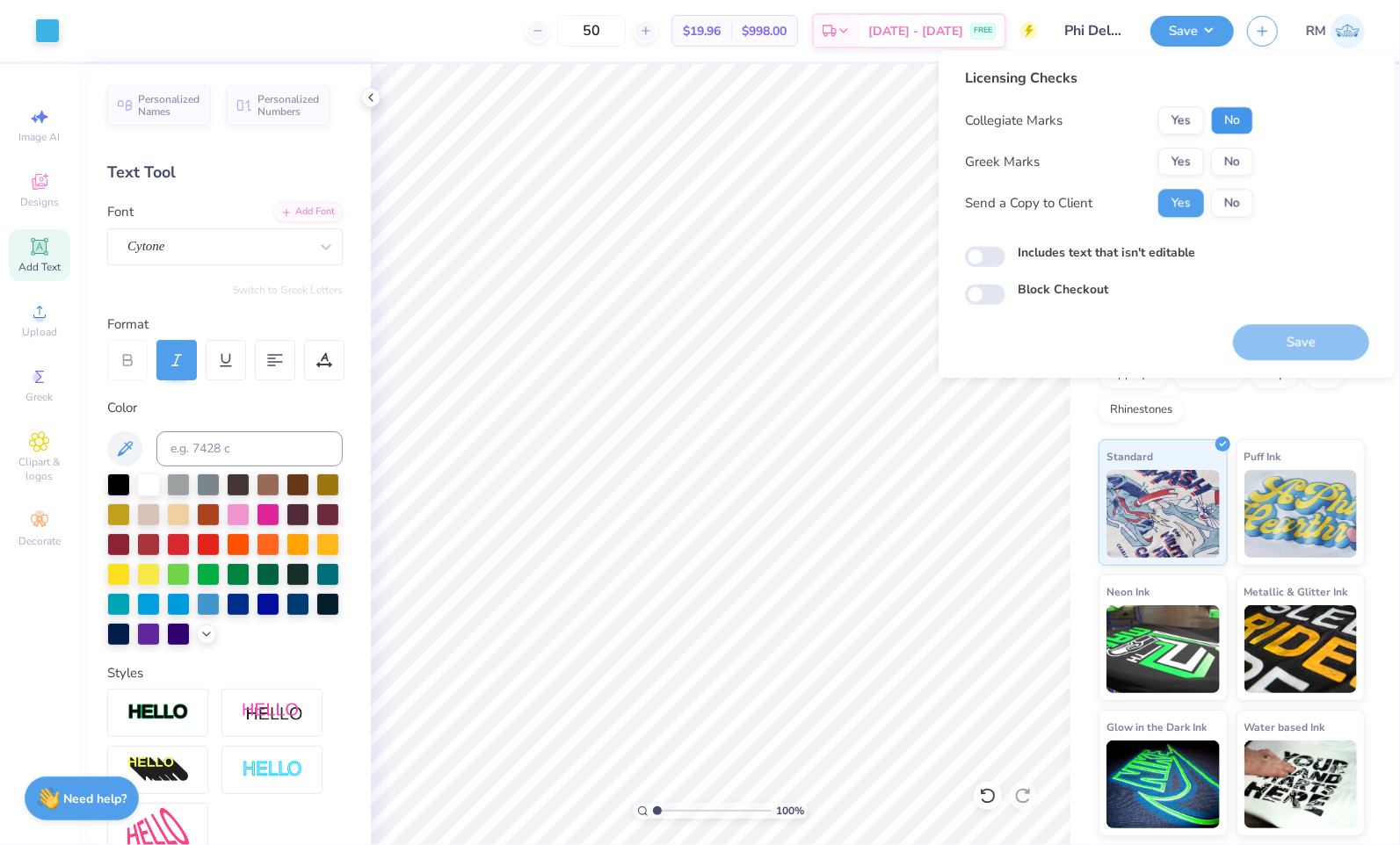
click at [1230, 123] on button "No" at bounding box center [1231, 120] width 42 height 28
click at [1193, 153] on button "Yes" at bounding box center [1181, 161] width 46 height 28
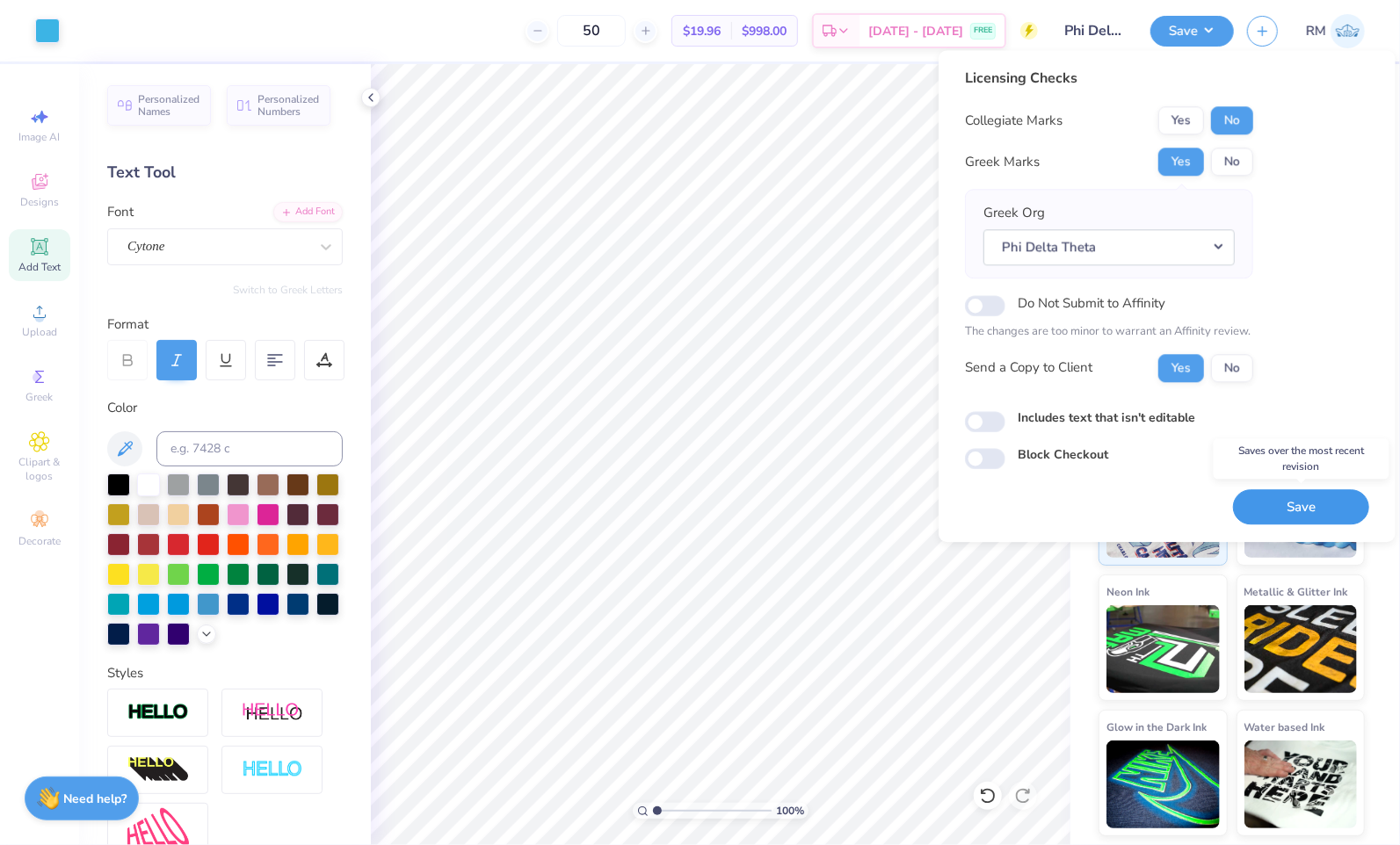
click at [1288, 499] on button "Save" at bounding box center [1301, 507] width 136 height 36
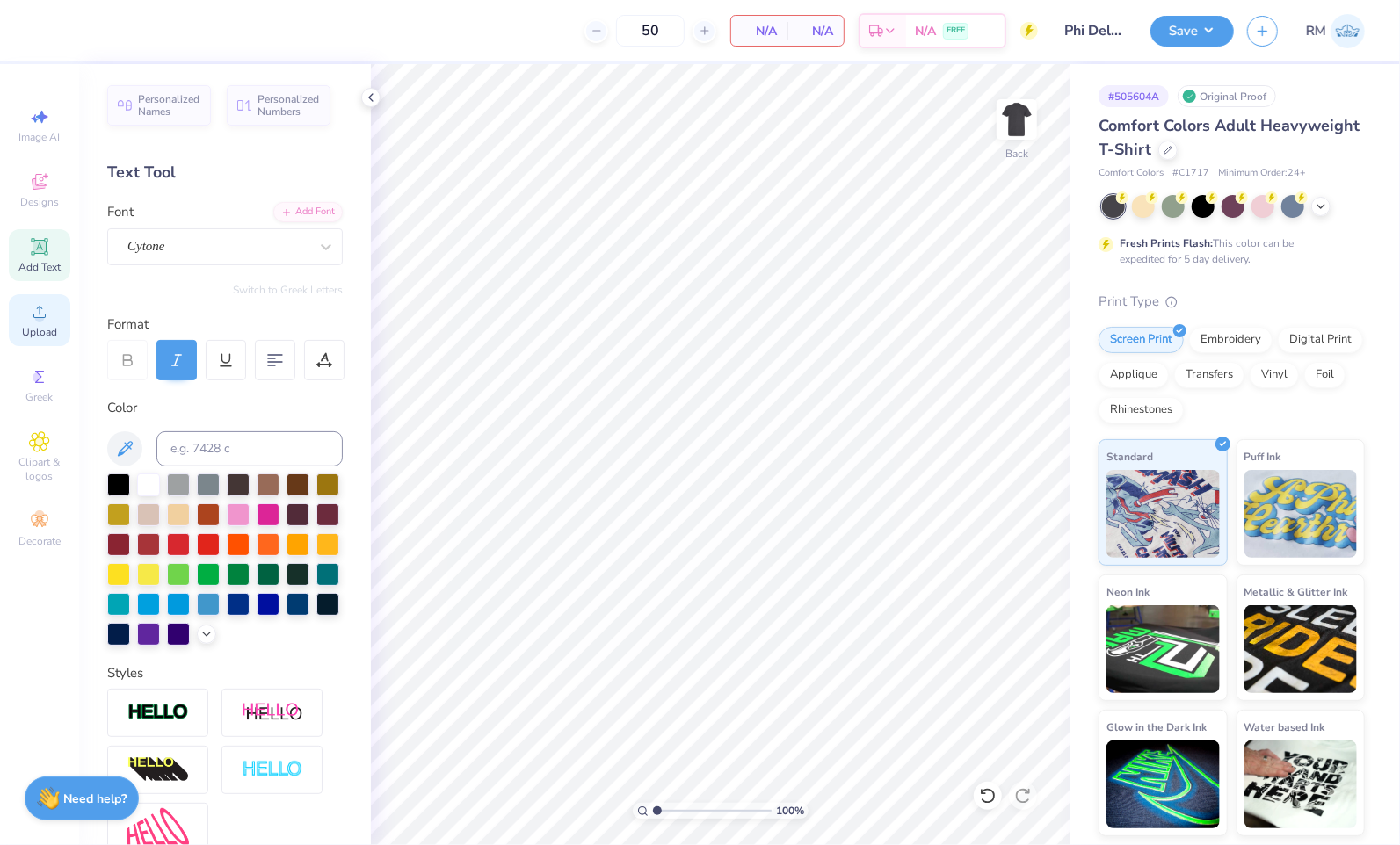
click at [50, 307] on div "Upload" at bounding box center [39, 321] width 62 height 52
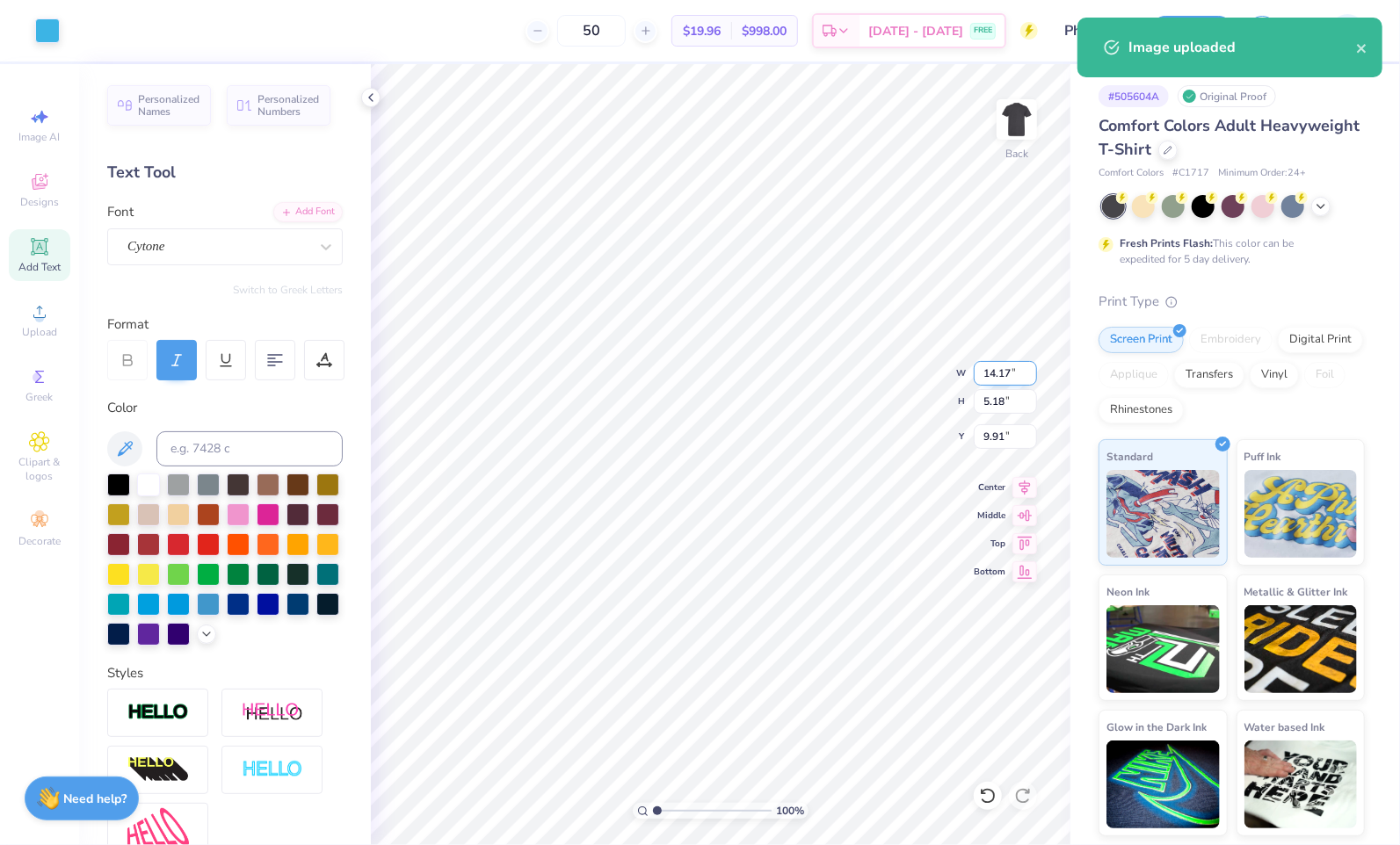
click at [1016, 373] on input "14.17" at bounding box center [1005, 373] width 63 height 24
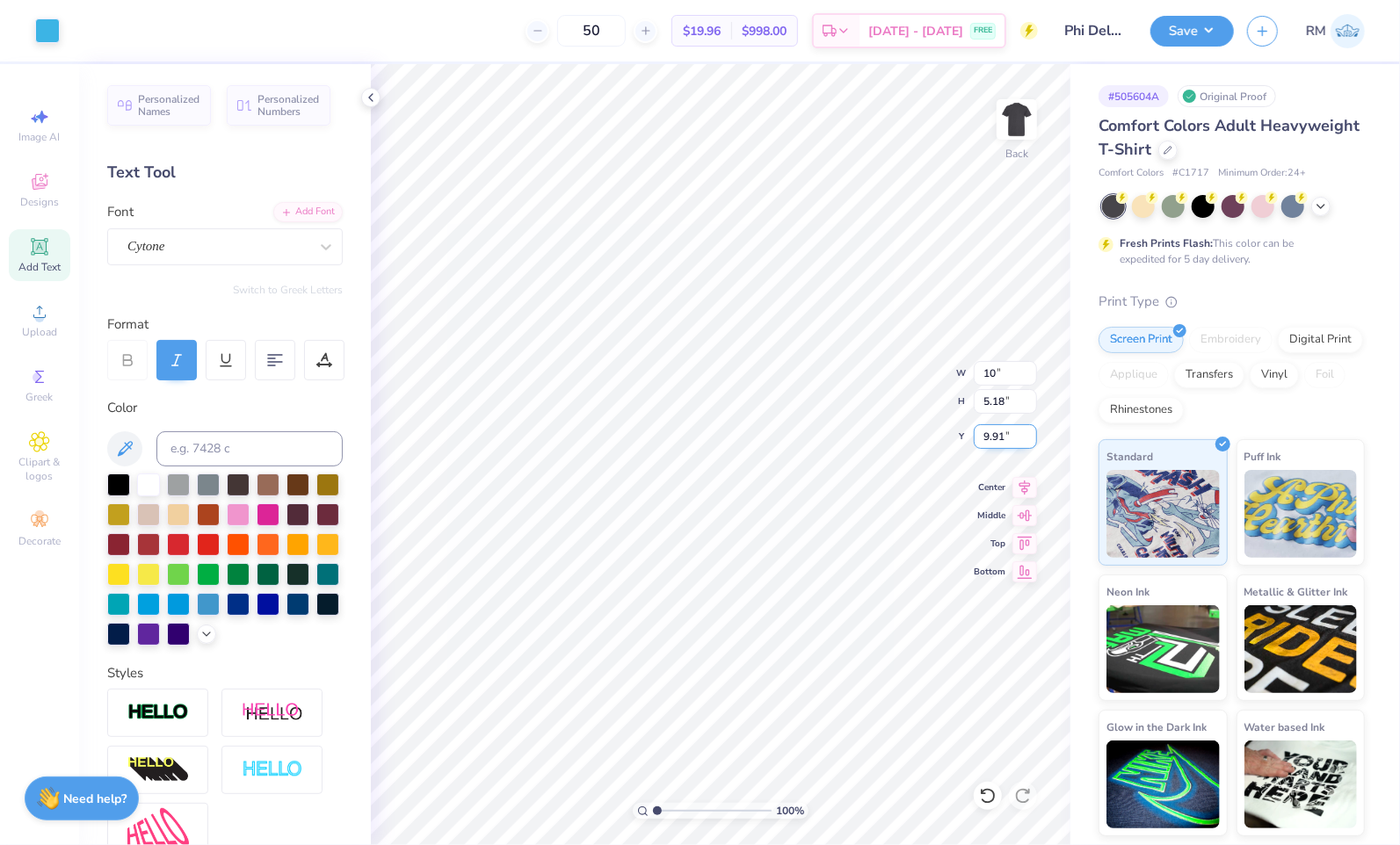
click at [997, 433] on input "9.91" at bounding box center [1005, 436] width 63 height 24
type input "10.00"
type input "3.65"
click at [997, 431] on input "10.67" at bounding box center [1005, 436] width 63 height 24
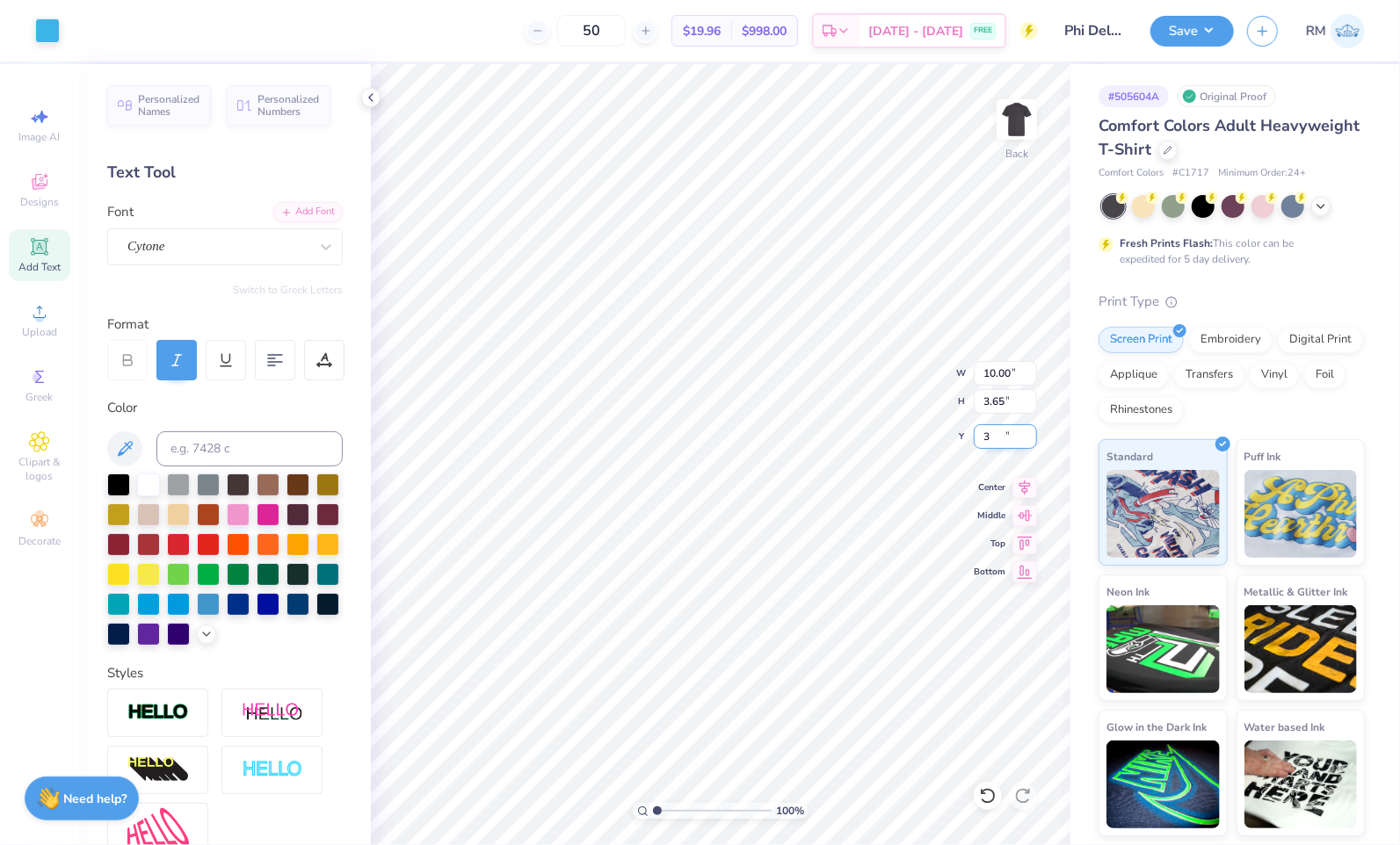
type input "3.00"
click at [1197, 22] on button "Save" at bounding box center [1192, 28] width 84 height 31
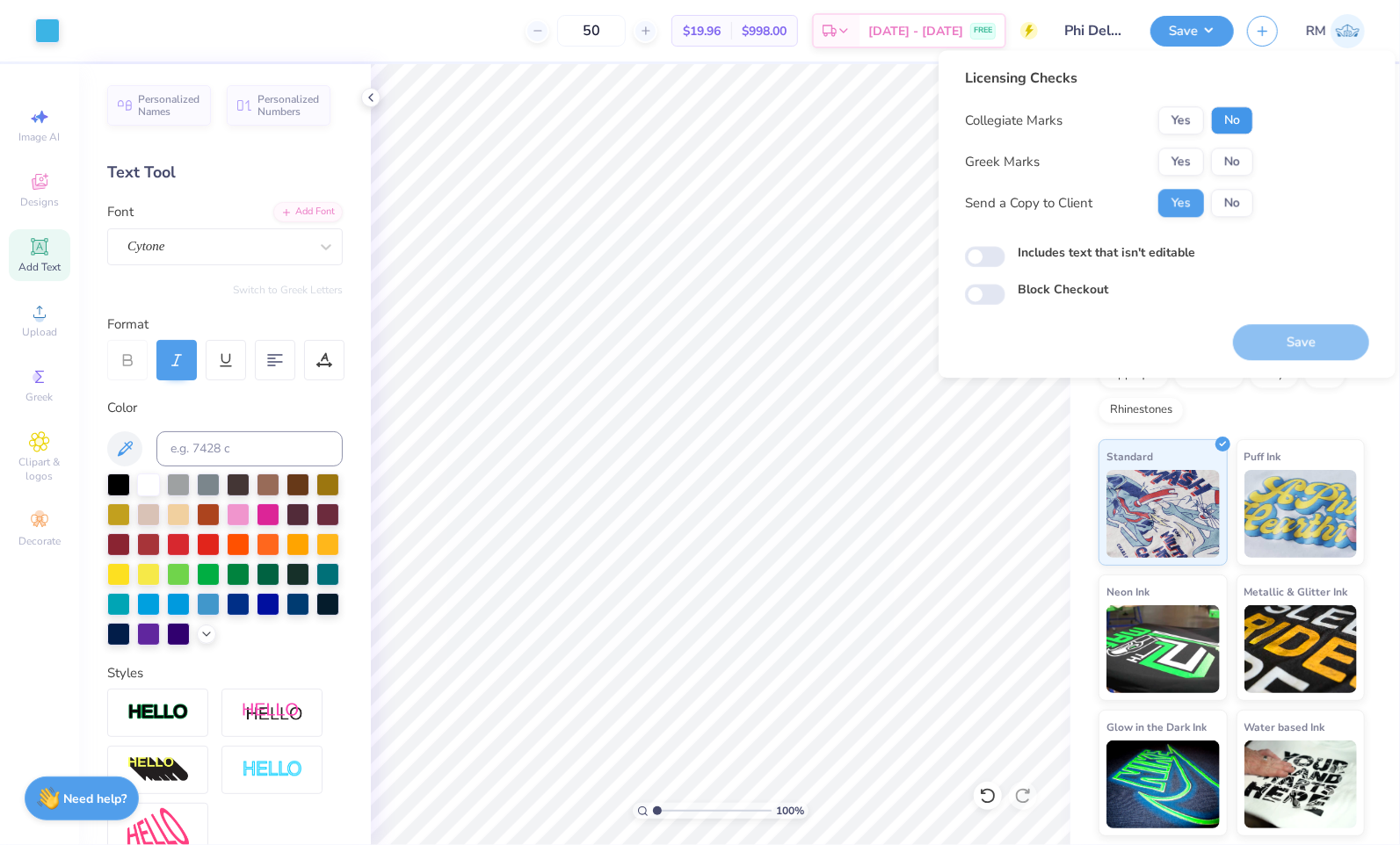
click at [1241, 124] on button "No" at bounding box center [1231, 120] width 42 height 28
click at [1188, 148] on button "Yes" at bounding box center [1181, 161] width 46 height 28
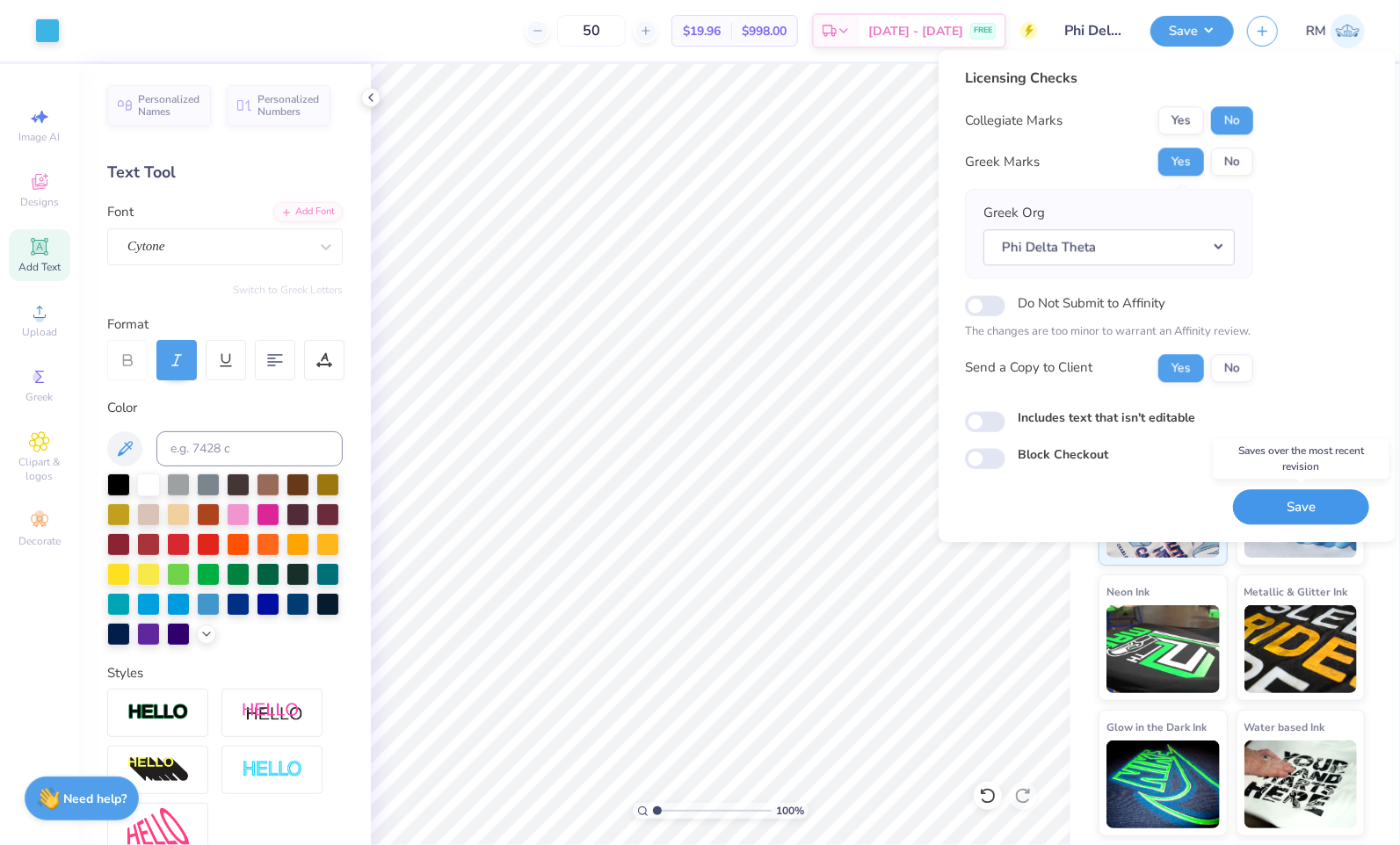
click at [1272, 499] on button "Save" at bounding box center [1301, 507] width 136 height 36
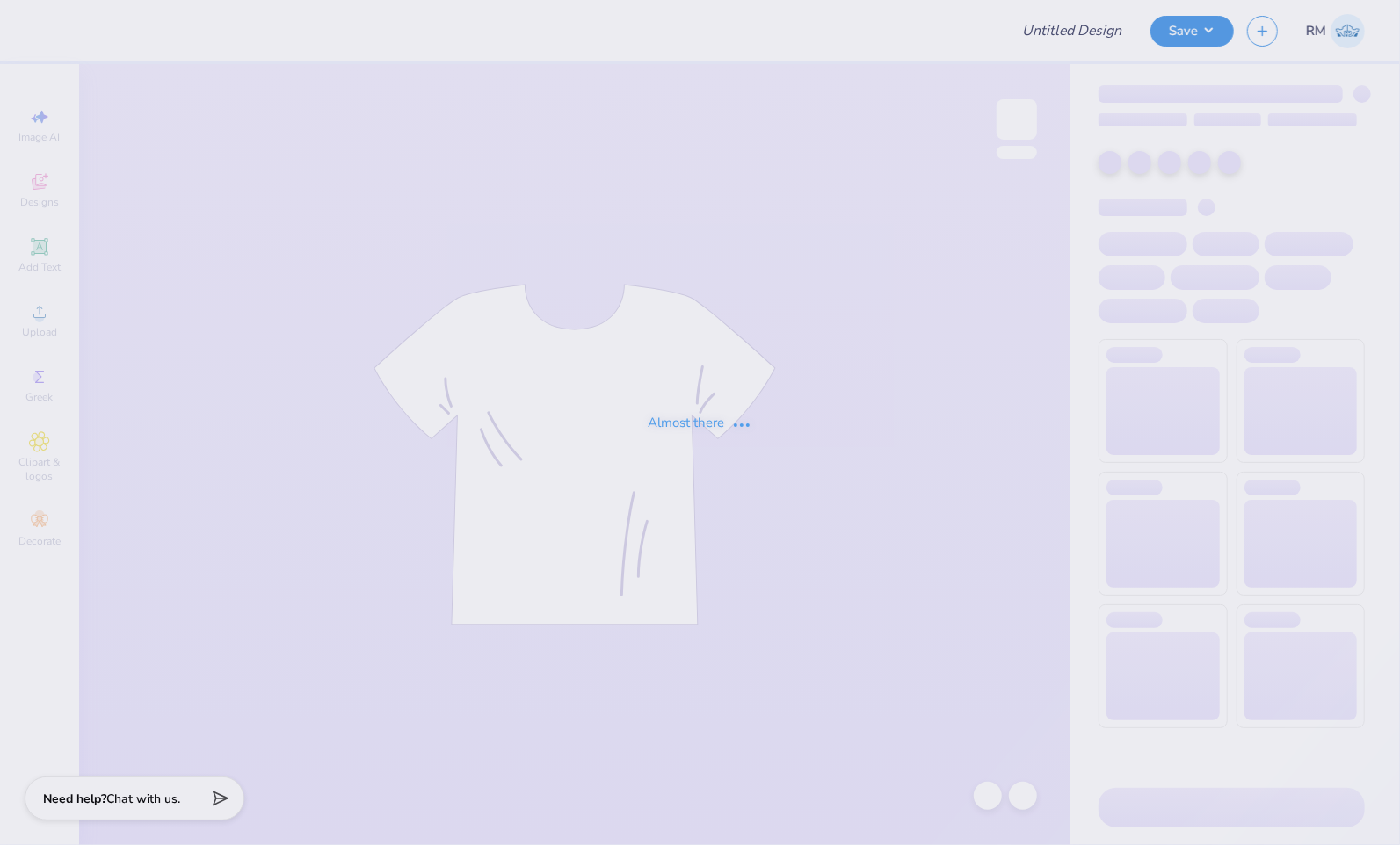
type input "Columbia Korean Festival Merch!"
